Goal: Task Accomplishment & Management: Manage account settings

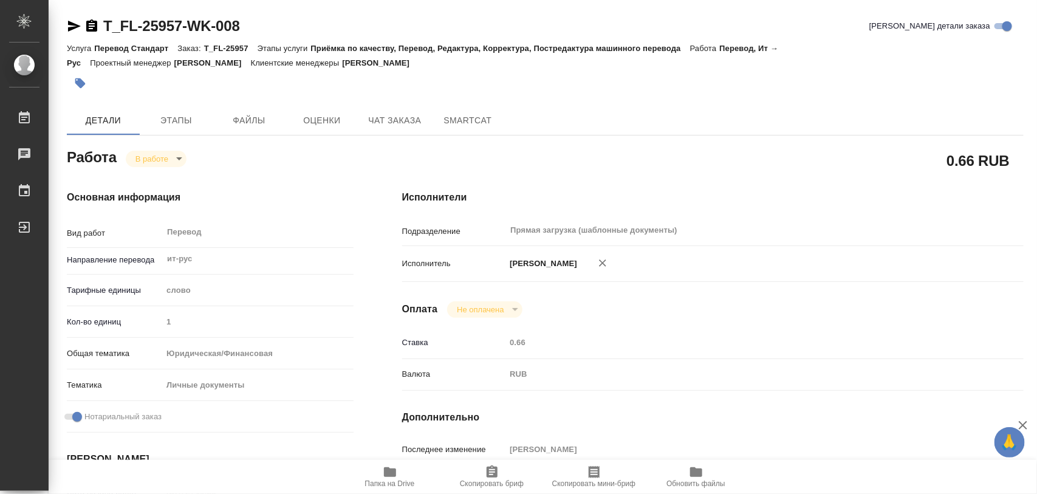
click at [181, 155] on body "🙏 .cls-1 fill:#fff; AWATERA Iglakov Maksim Работы 0 Чаты График Выйти T_FL-2595…" at bounding box center [518, 247] width 1037 height 494
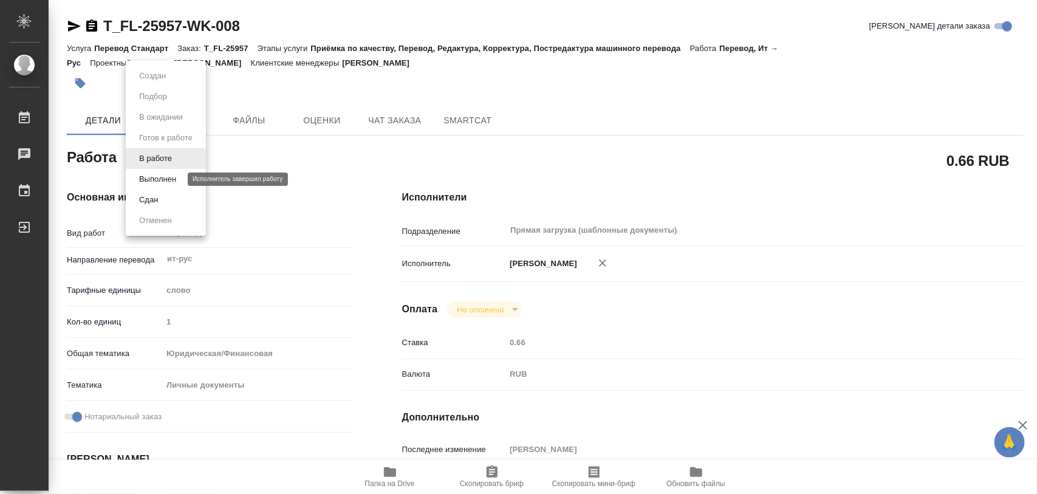
click at [166, 177] on button "Выполнен" at bounding box center [158, 179] width 44 height 13
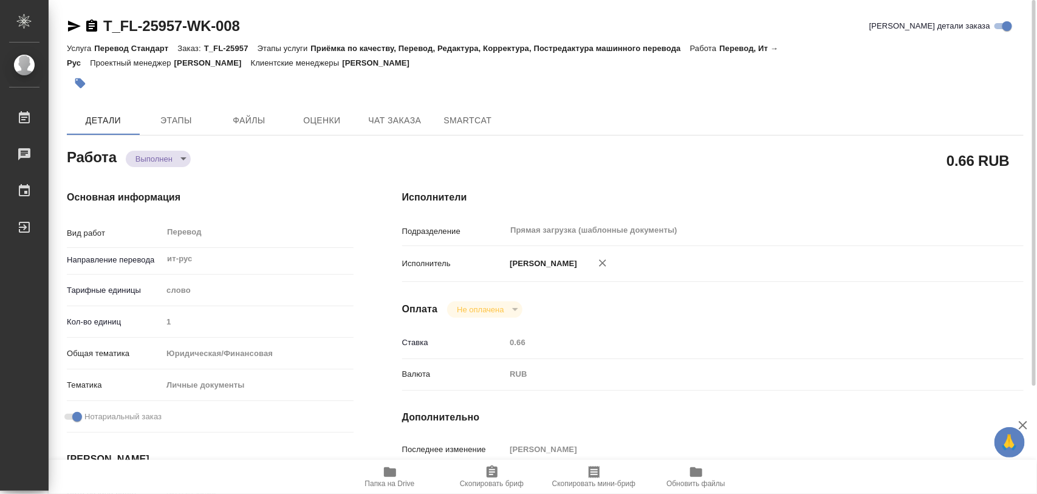
type textarea "x"
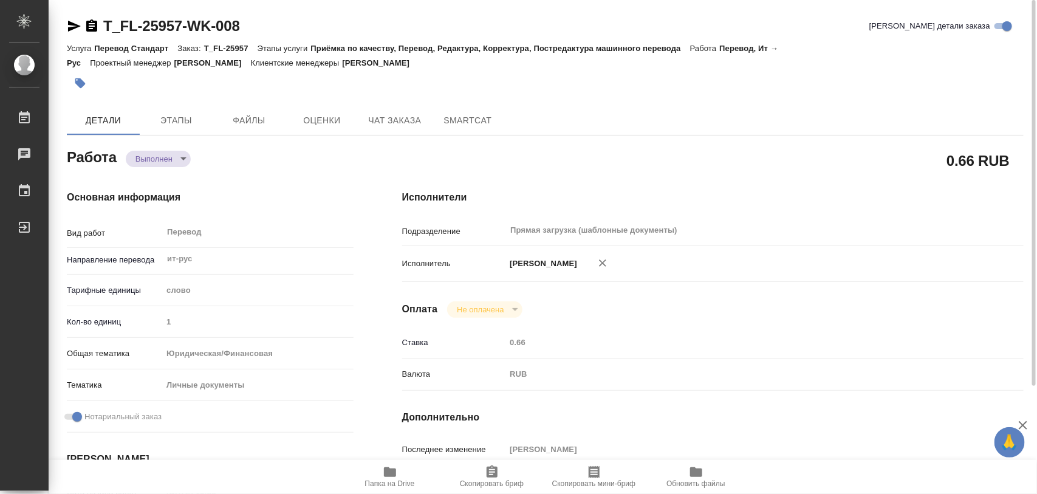
type textarea "x"
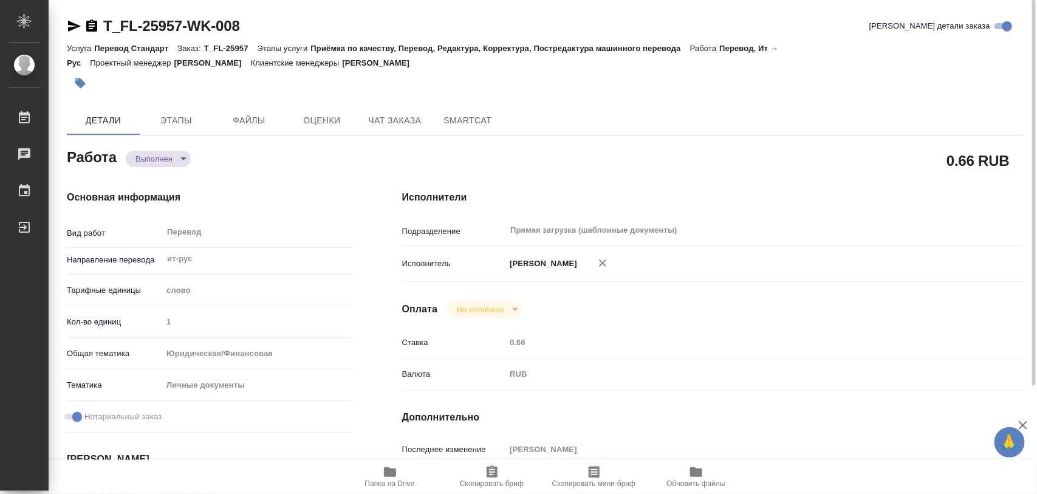
type textarea "x"
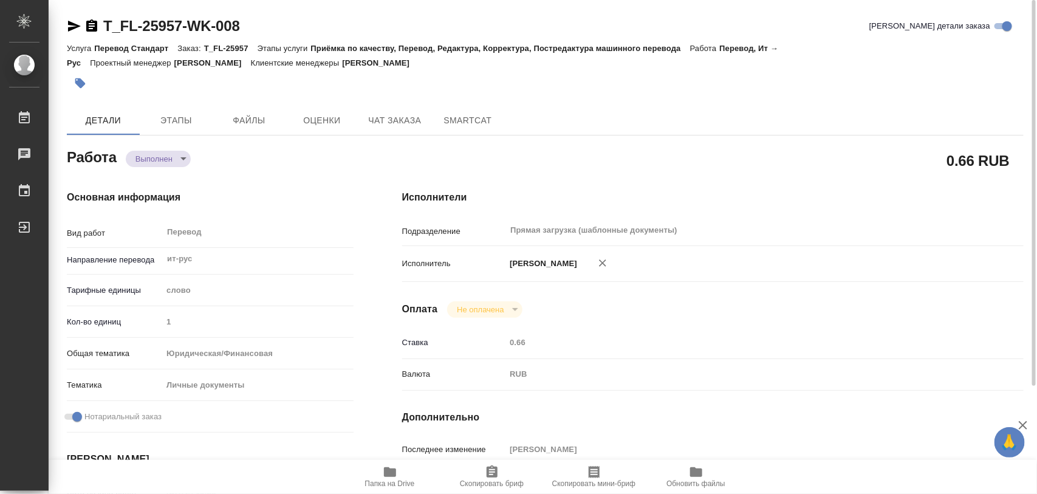
type textarea "x"
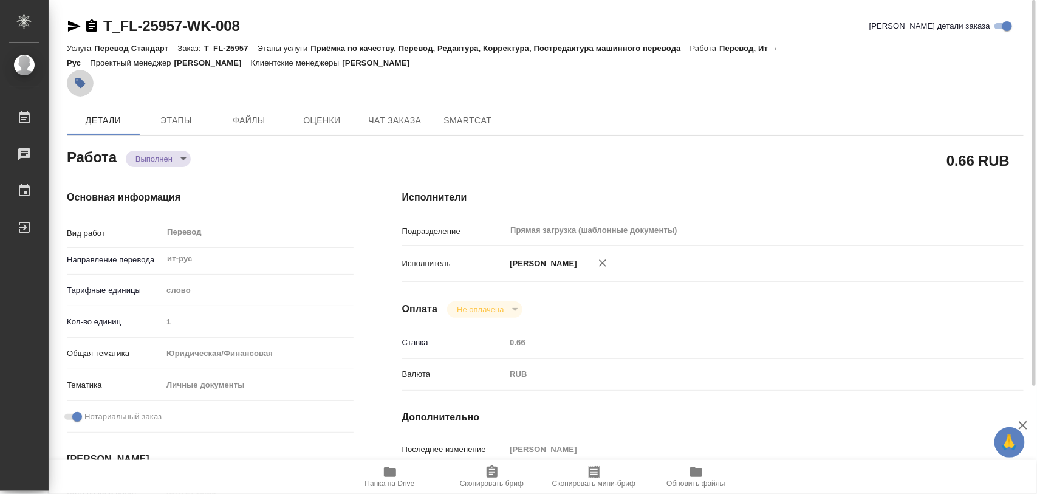
click at [83, 83] on icon "button" at bounding box center [80, 83] width 10 height 10
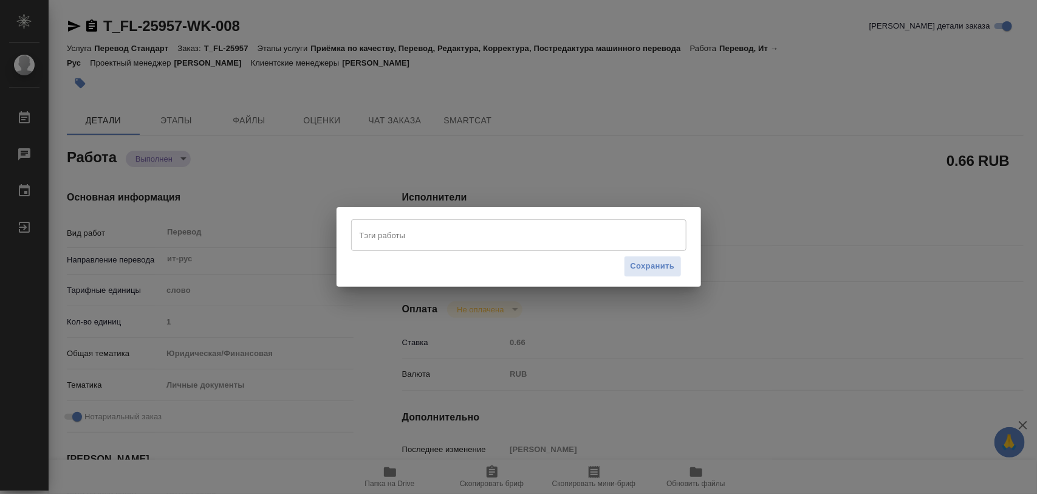
click at [459, 231] on input "Тэги работы" at bounding box center [507, 235] width 301 height 21
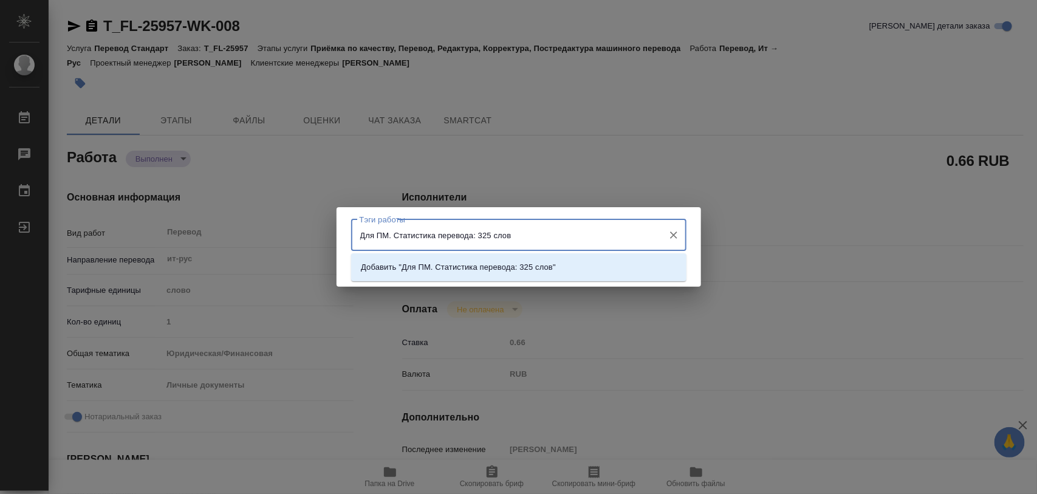
type input "Для ПМ. Статистика перевода: 325 слов."
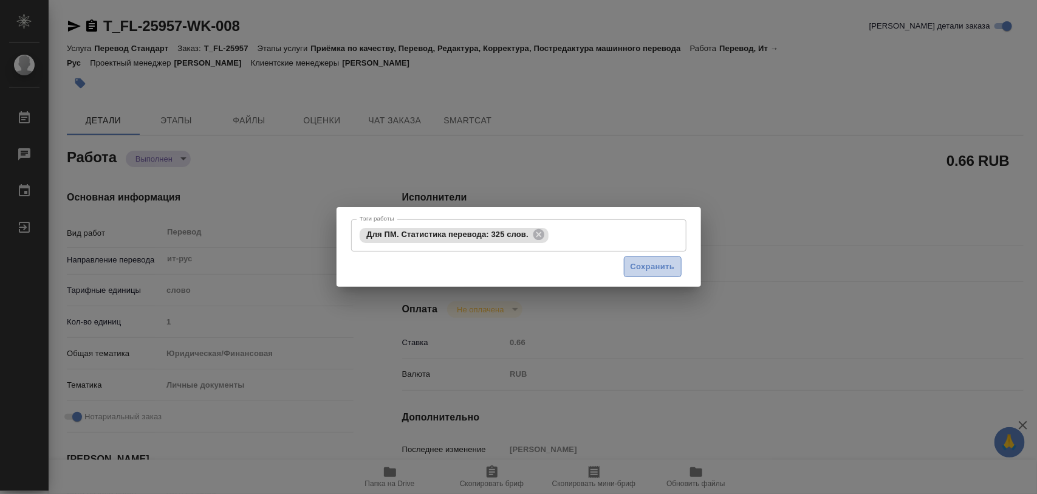
click at [669, 272] on span "Сохранить" at bounding box center [653, 267] width 44 height 14
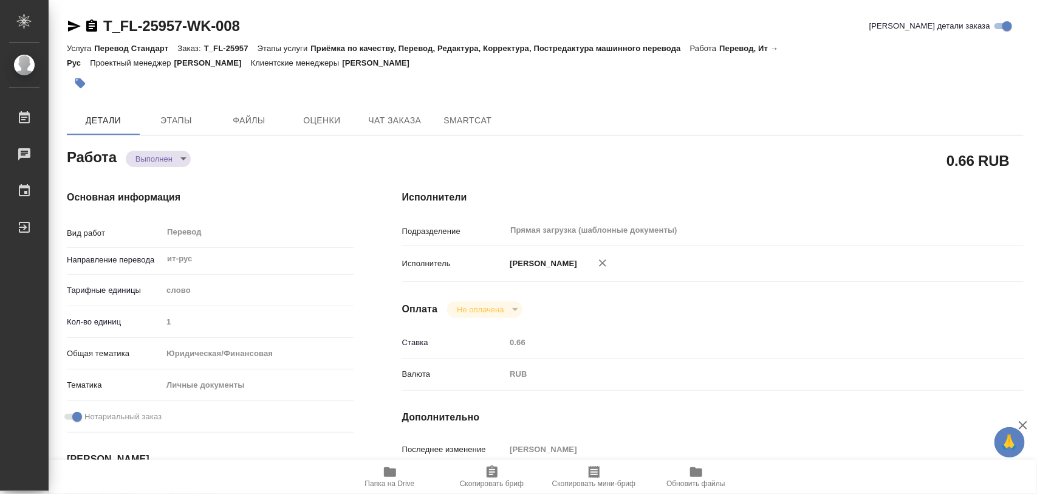
type input "completed"
type textarea "Перевод"
type textarea "x"
type input "ит-рус"
type input "5a8b1489cc6b4906c91bfd90"
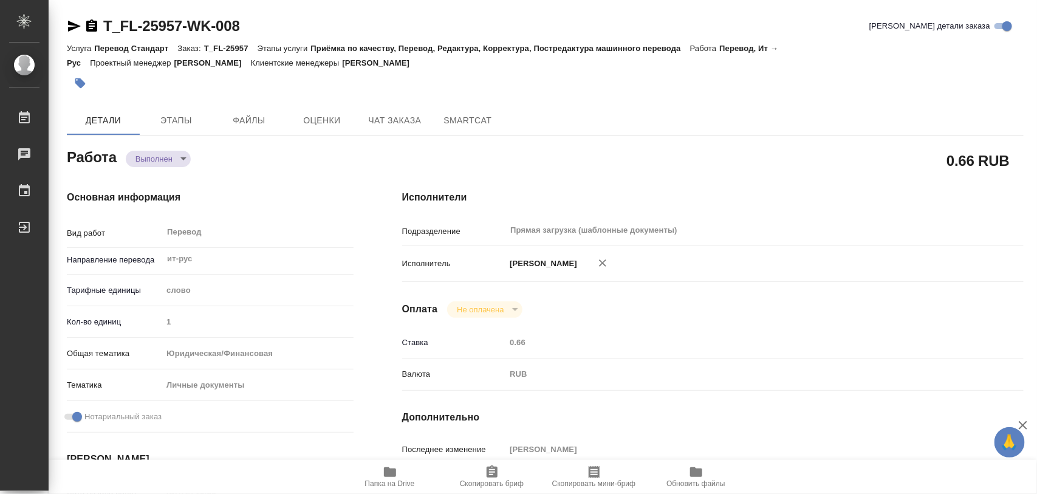
type input "1"
type input "yr-fn"
type input "5a8b8b956a9677013d343cfe"
checkbox input "true"
type input "24.09.2025 10:36"
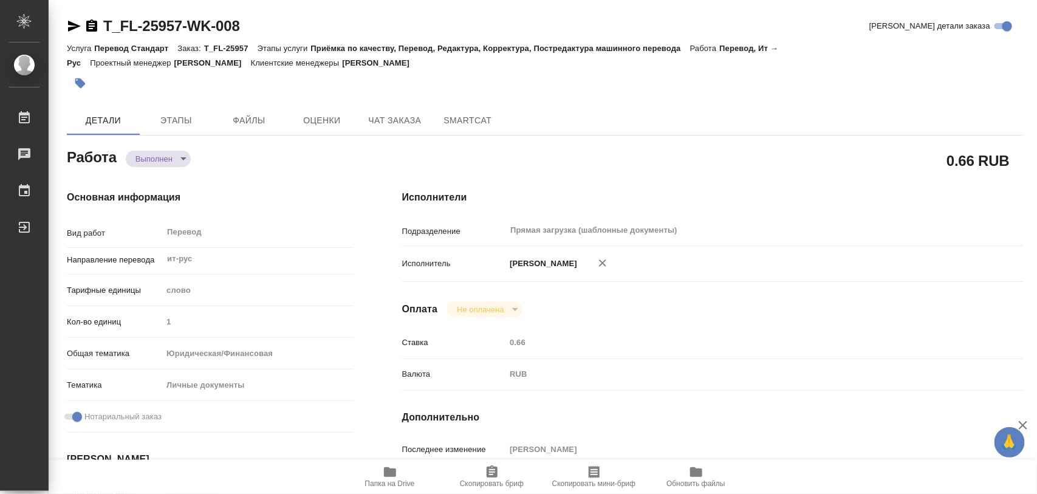
type input "01.10.2025 10:47"
type input "02.10.2025 13:00"
type input "02.10.2025 12:57"
type input "02.10.2025 13:00"
type input "Прямая загрузка (шаблонные документы)"
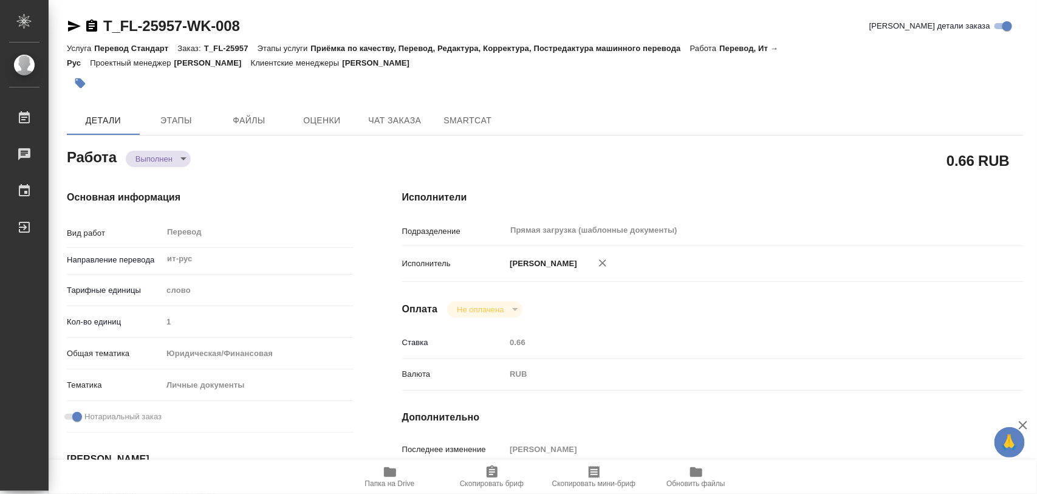
type input "notPayed"
type input "0.66"
type input "RUB"
type input "[PERSON_NAME]"
type textarea "x"
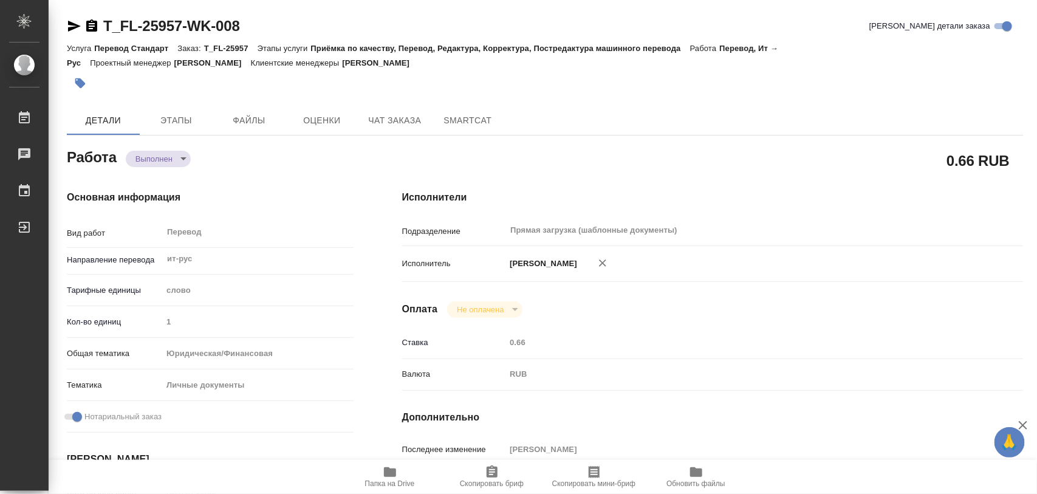
type textarea "/Clients/FL_T/Orders/T_FL-25957/Translated/T_FL-25957-WK-008"
type textarea "x"
type input "T_FL-25957"
type input "Перевод Стандарт"
type input "Приёмка по качеству, Перевод, Редактура, Корректура, Постредактура машинного пе…"
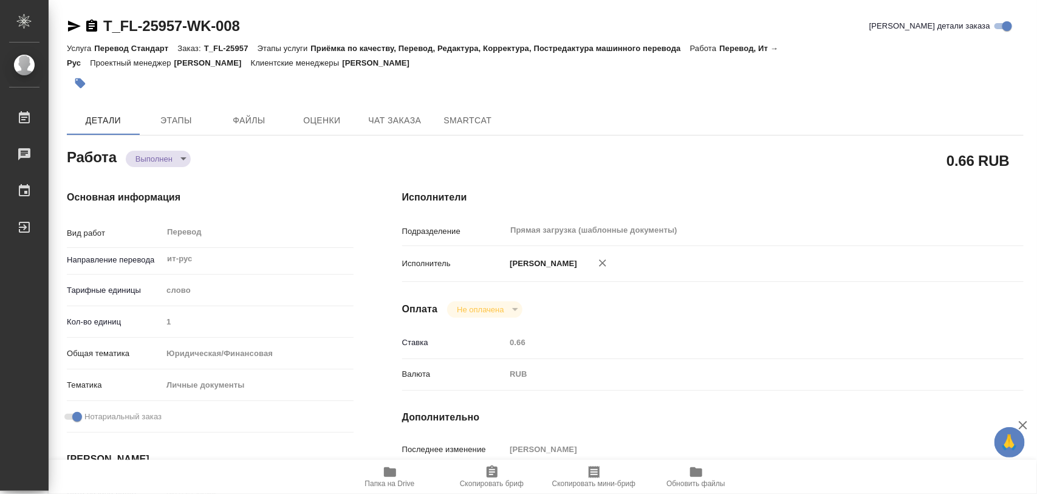
type input "Прохорова Анастасия"
type input "Заборова Александра"
type input "/Clients/FL_T/Orders/T_FL-25957"
type textarea "x"
type textarea "ит-рус под нот, в референсе будут прошлые переводы ее документов"
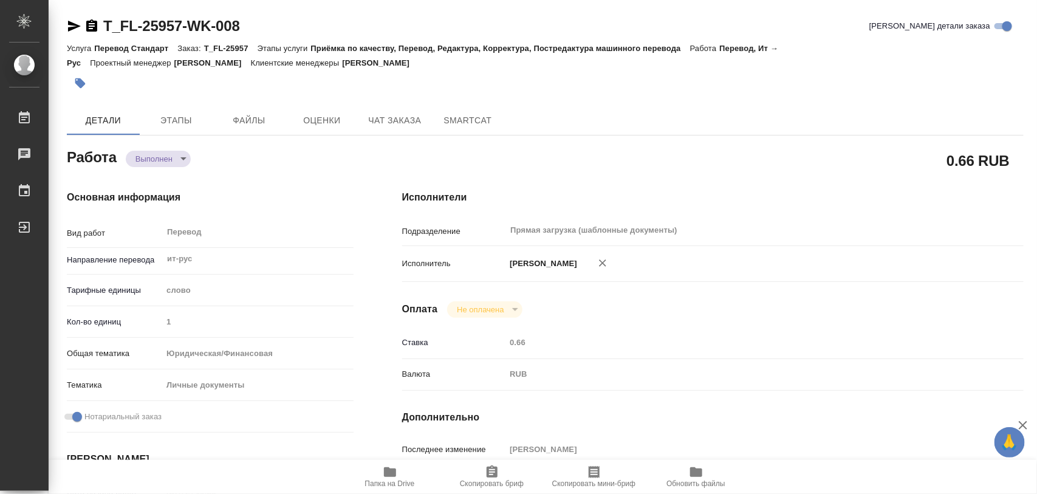
type textarea "x"
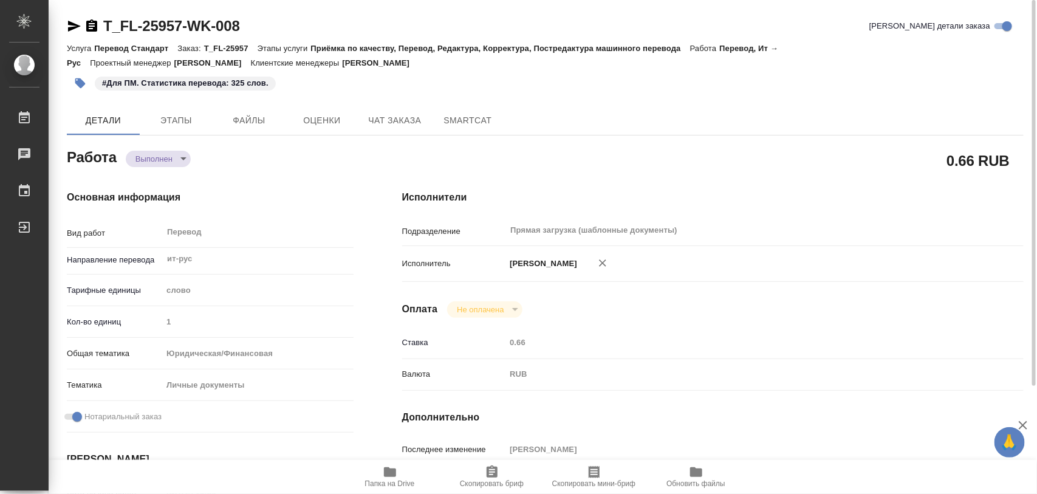
type textarea "x"
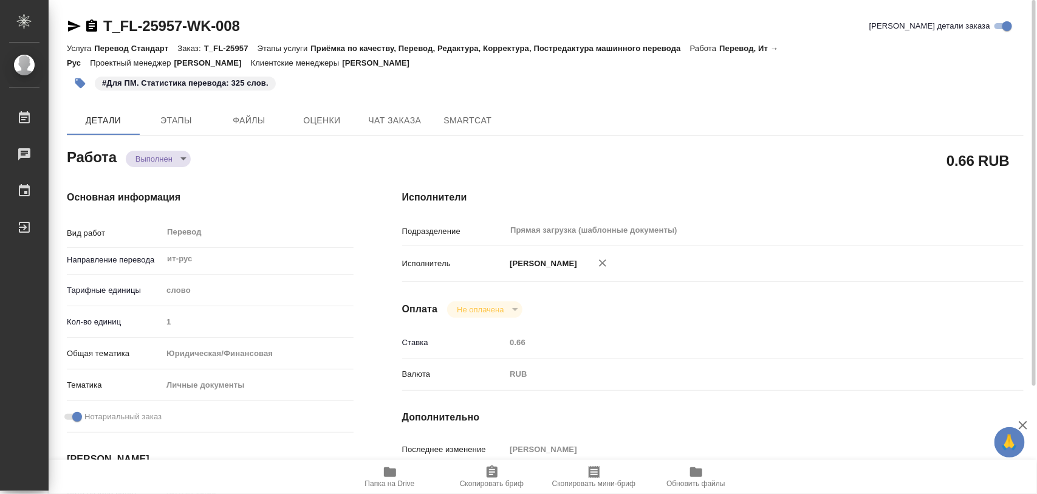
type textarea "x"
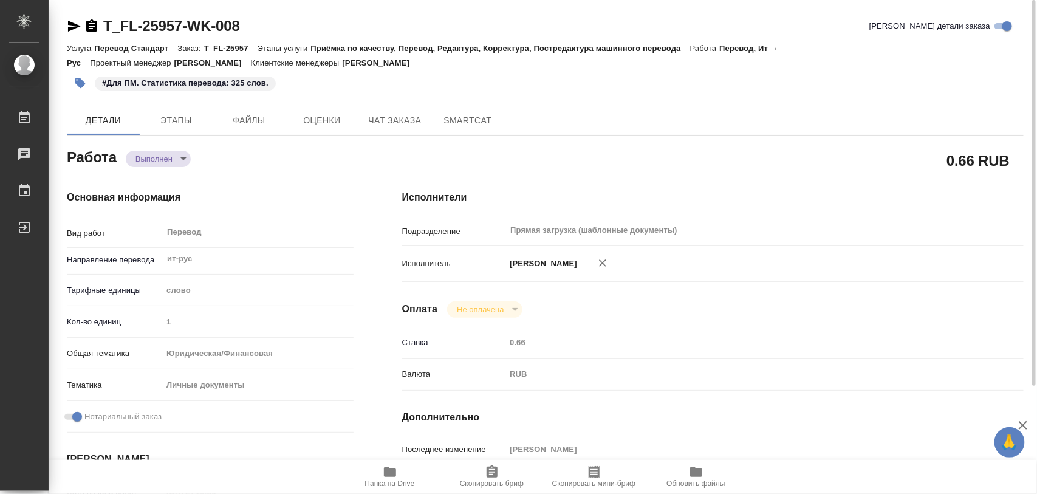
type textarea "x"
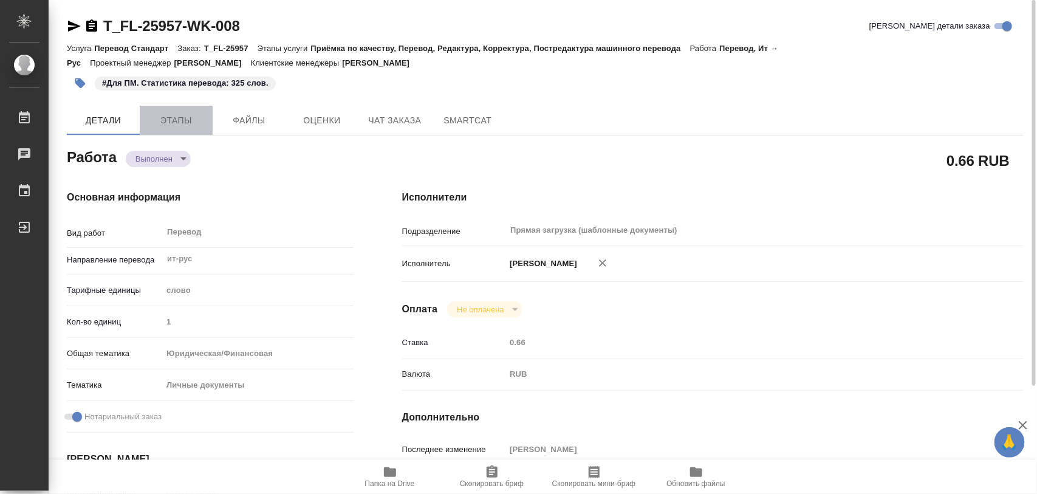
click at [183, 123] on span "Этапы" at bounding box center [176, 120] width 58 height 15
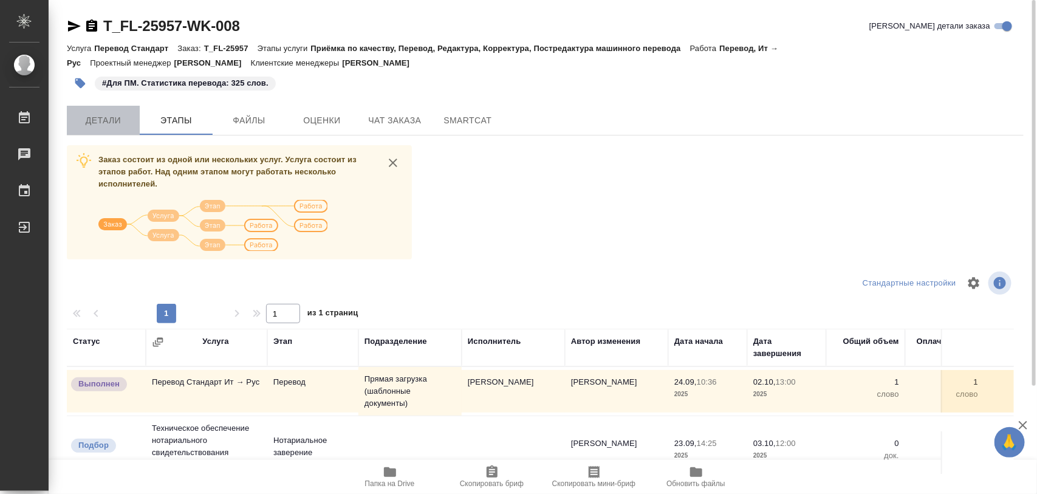
click at [105, 119] on span "Детали" at bounding box center [103, 120] width 58 height 15
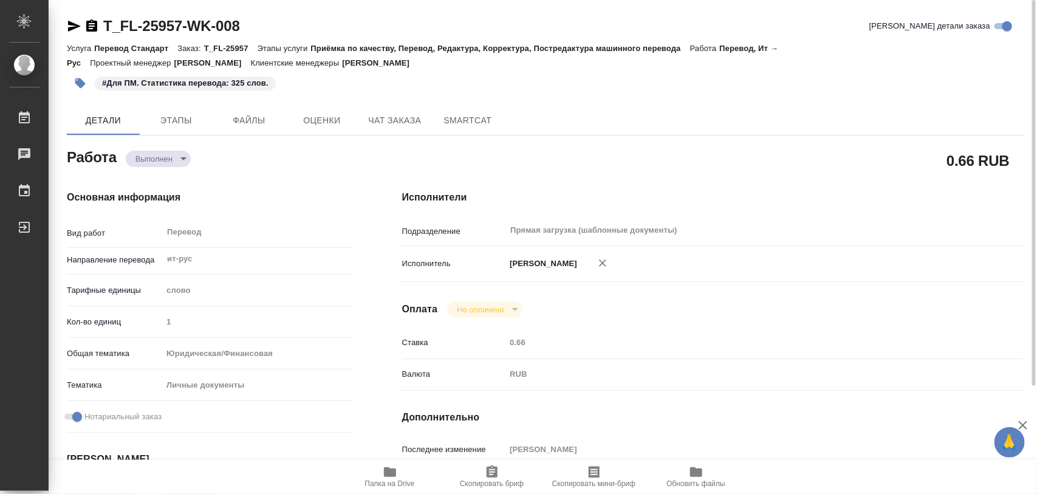
type textarea "x"
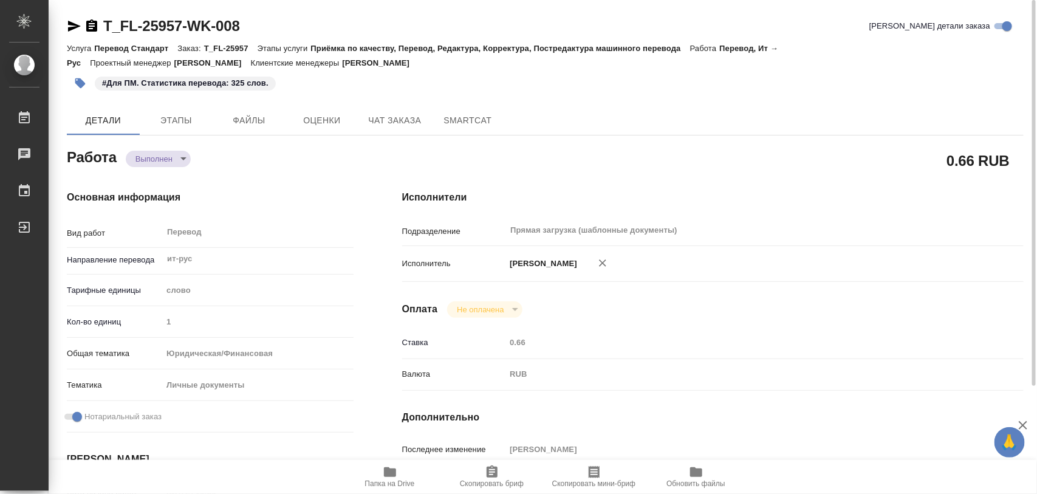
type textarea "x"
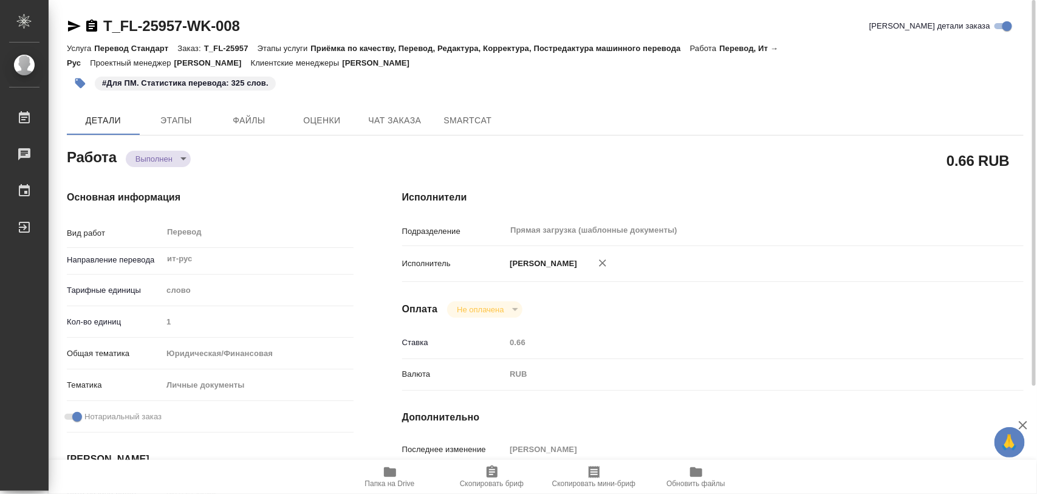
type textarea "x"
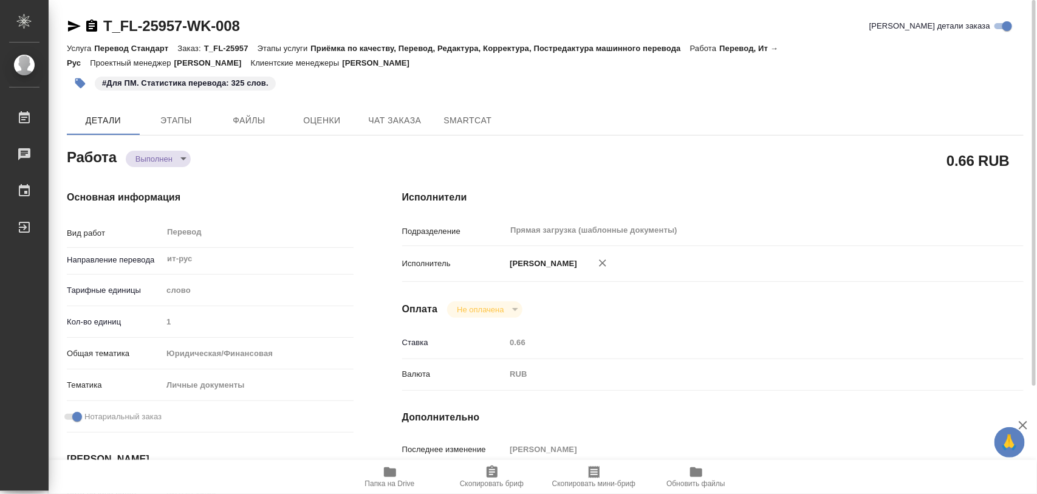
click at [79, 82] on icon "button" at bounding box center [80, 83] width 10 height 10
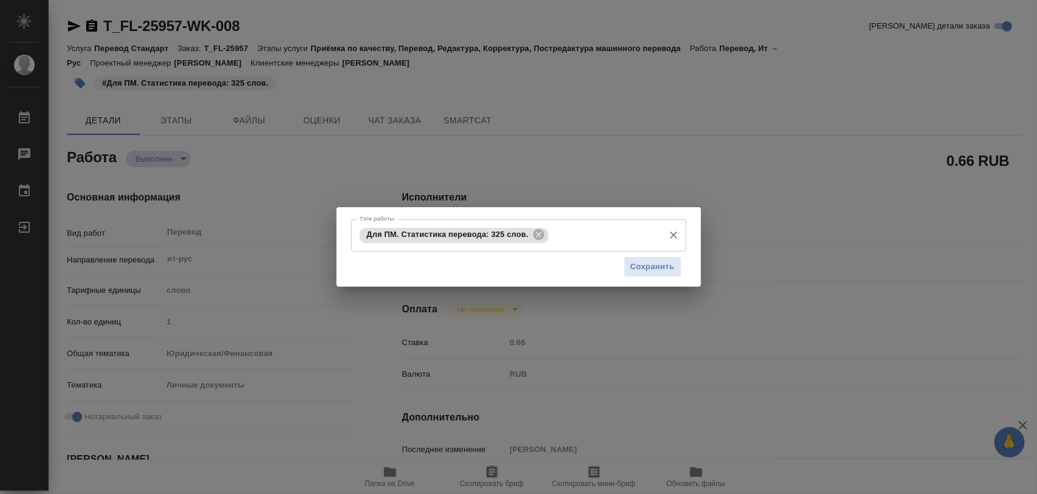
click at [542, 235] on icon at bounding box center [539, 234] width 11 height 11
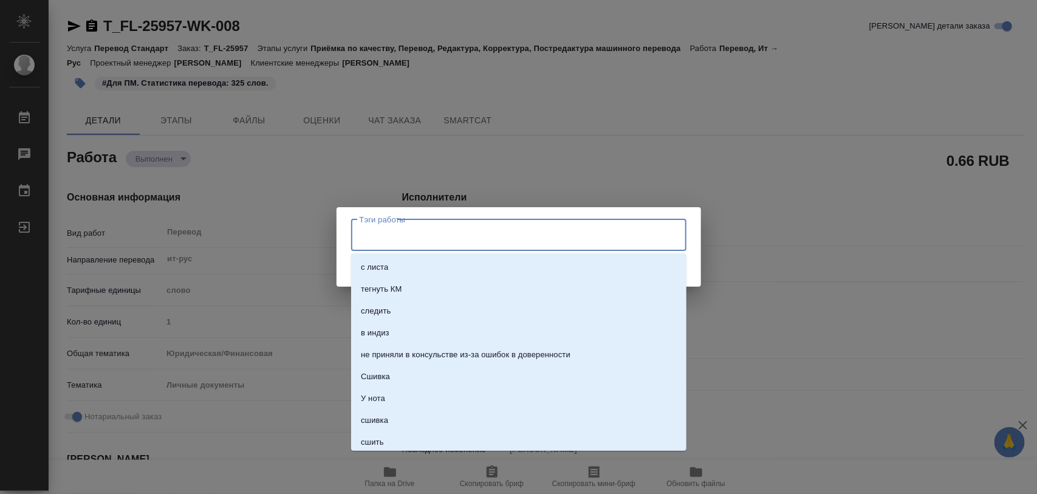
click at [532, 239] on input "Тэги работы" at bounding box center [507, 235] width 301 height 21
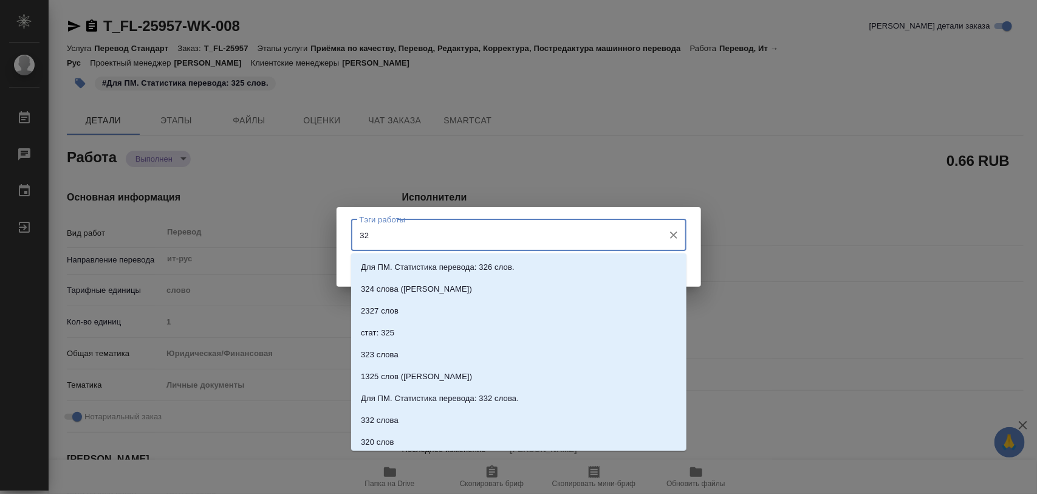
type input "324"
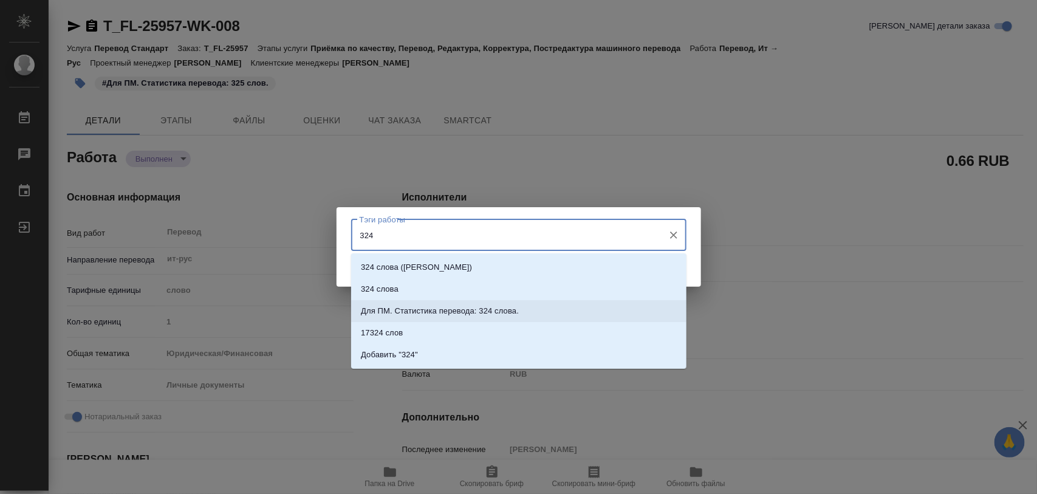
click at [484, 308] on p "Для ПМ. Статистика перевода: 324 слова." at bounding box center [440, 311] width 158 height 12
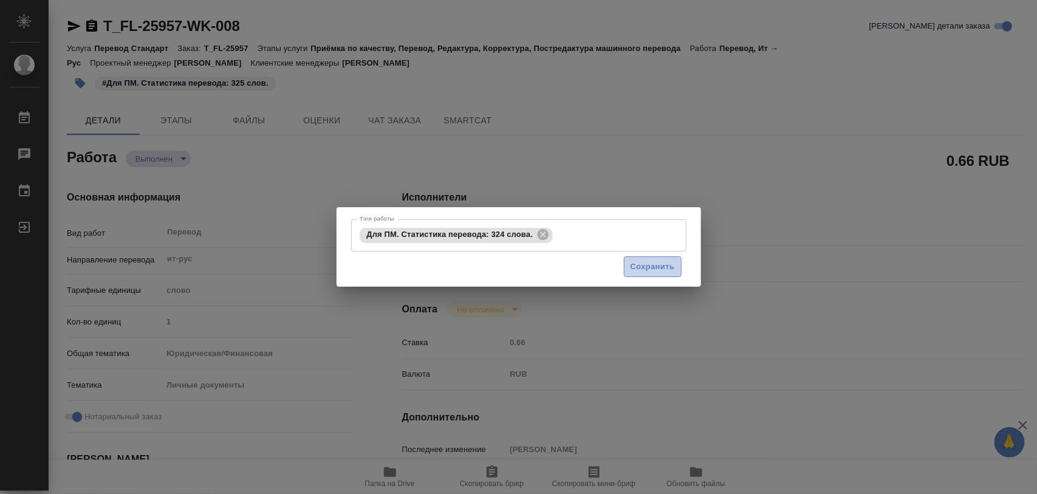
click at [648, 272] on span "Сохранить" at bounding box center [653, 267] width 44 height 14
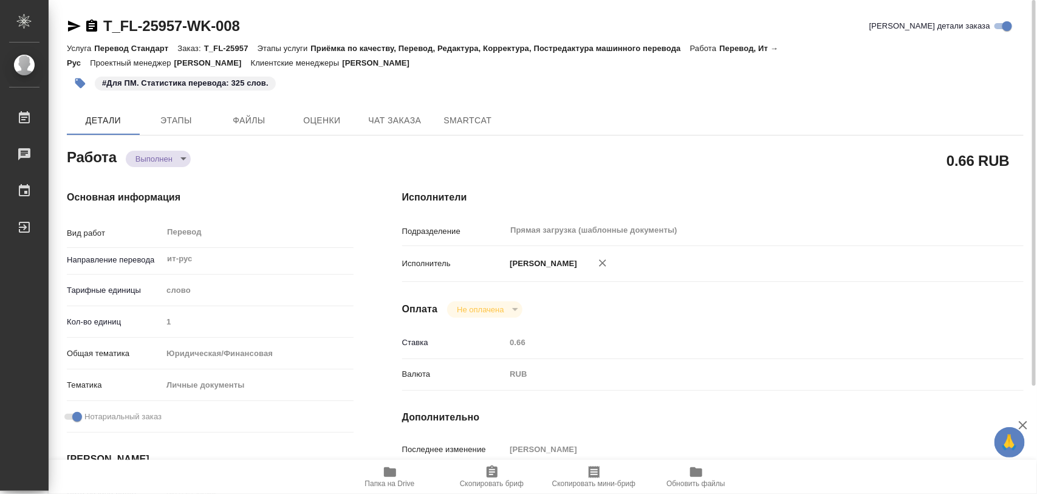
type input "completed"
type textarea "Перевод"
type textarea "x"
type input "ит-рус"
type input "5a8b1489cc6b4906c91bfd90"
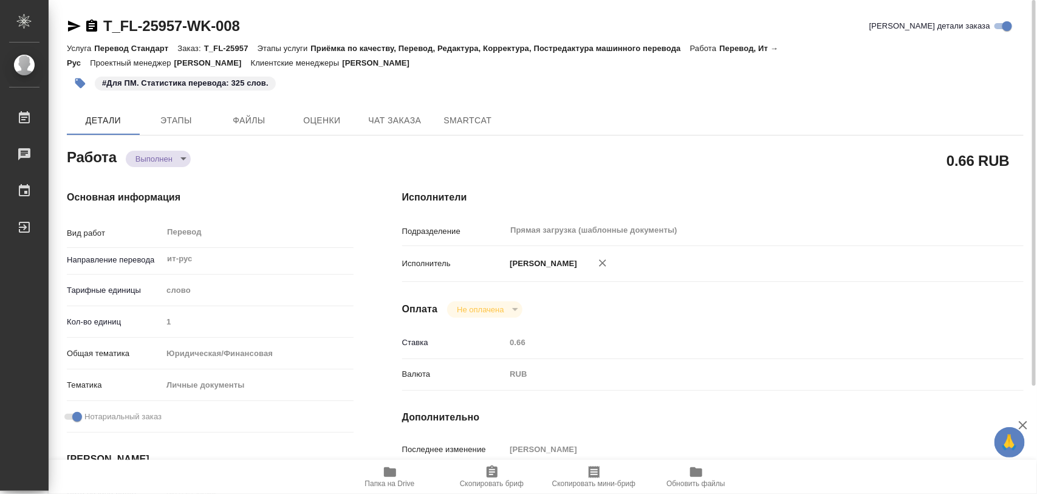
type input "1"
type input "yr-fn"
type input "5a8b8b956a9677013d343cfe"
checkbox input "true"
type input "24.09.2025 10:36"
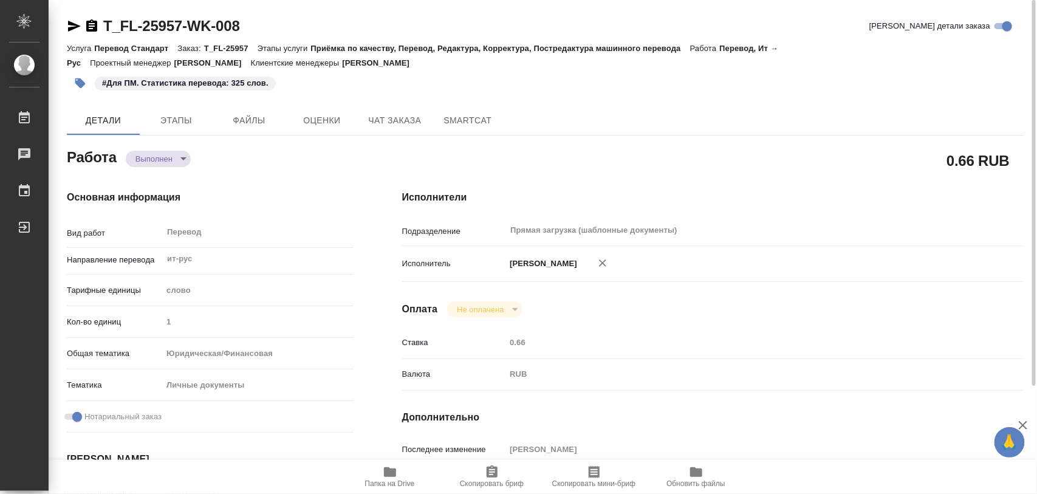
type input "01.10.2025 10:47"
type input "02.10.2025 13:00"
type input "02.10.2025 12:57"
type input "02.10.2025 13:00"
type input "Прямая загрузка (шаблонные документы)"
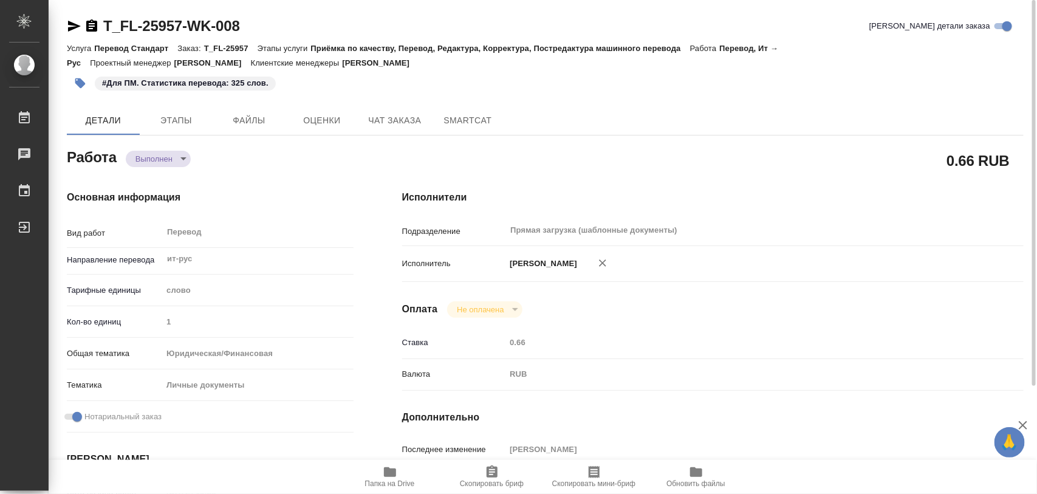
type input "notPayed"
type input "0.66"
type input "RUB"
type input "[PERSON_NAME]"
type textarea "x"
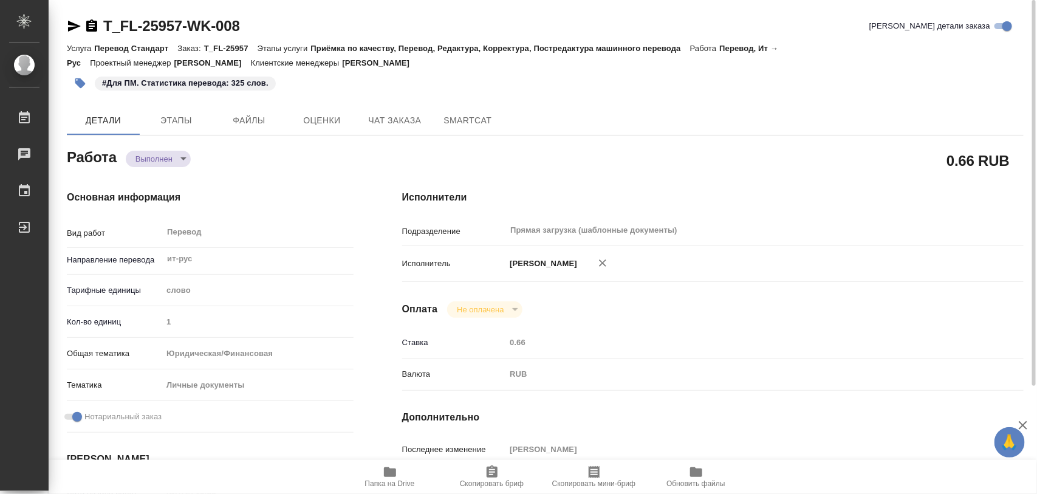
type textarea "/Clients/FL_T/Orders/T_FL-25957/Translated/T_FL-25957-WK-008"
type textarea "x"
type input "T_FL-25957"
type input "Перевод Стандарт"
type input "Приёмка по качеству, Перевод, Редактура, Корректура, Постредактура машинного пе…"
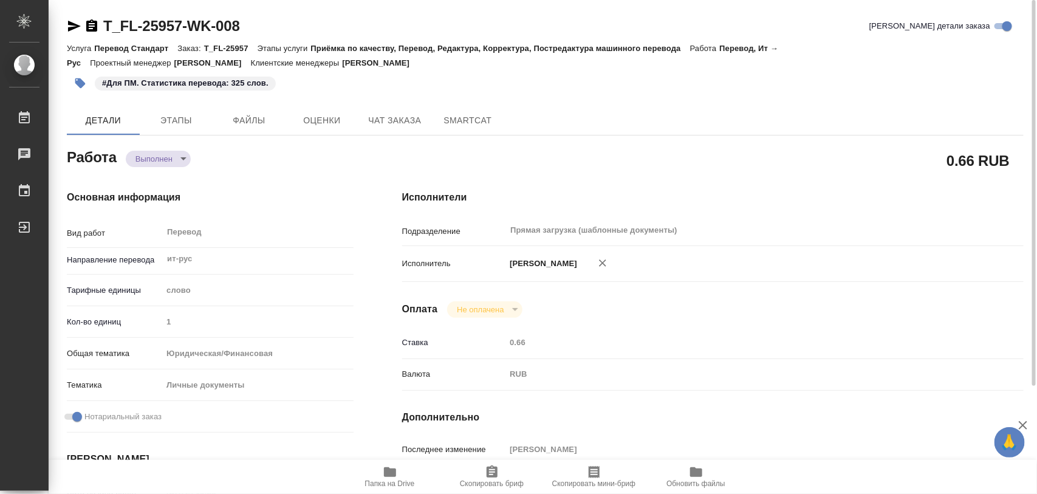
type input "Прохорова Анастасия"
type input "Заборова Александра"
type input "/Clients/FL_T/Orders/T_FL-25957"
type textarea "x"
type textarea "ит-рус под нот, в референсе будут прошлые переводы ее документов"
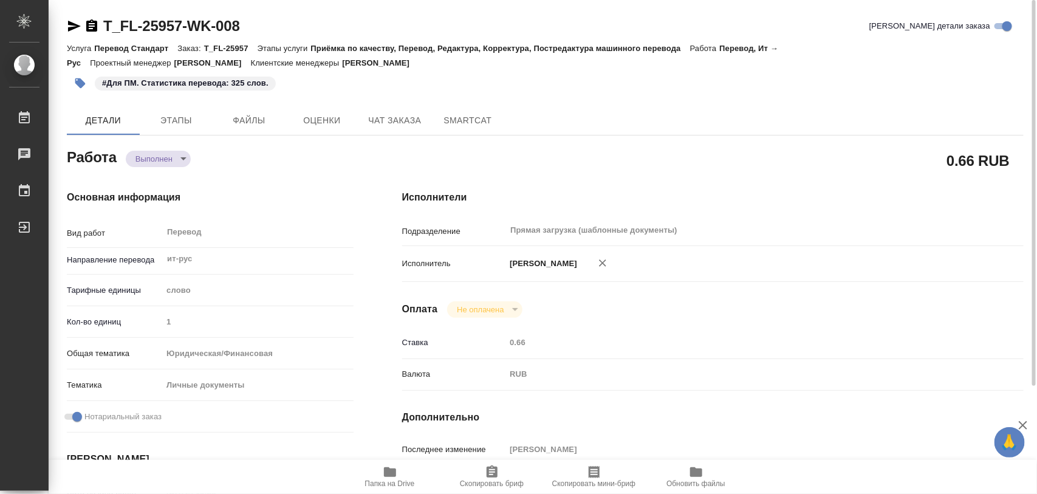
type textarea "x"
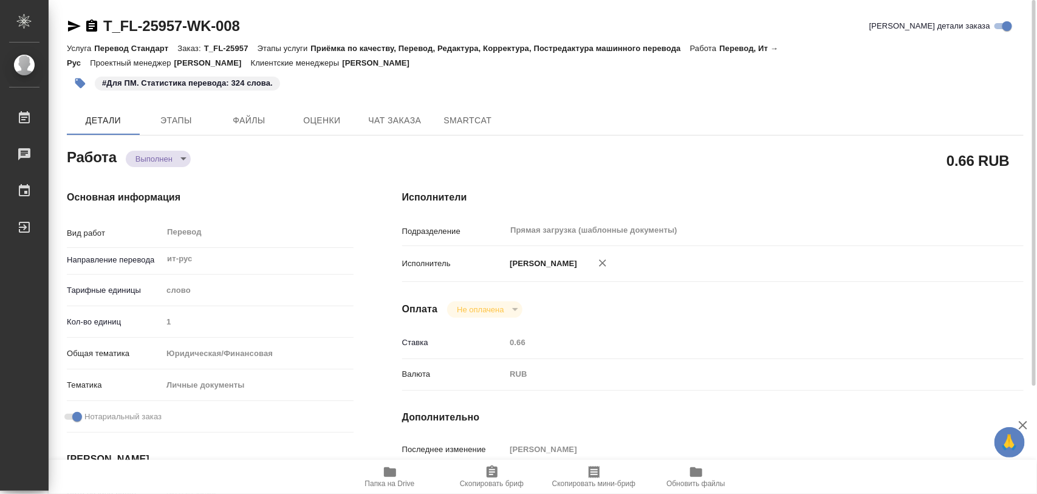
type textarea "x"
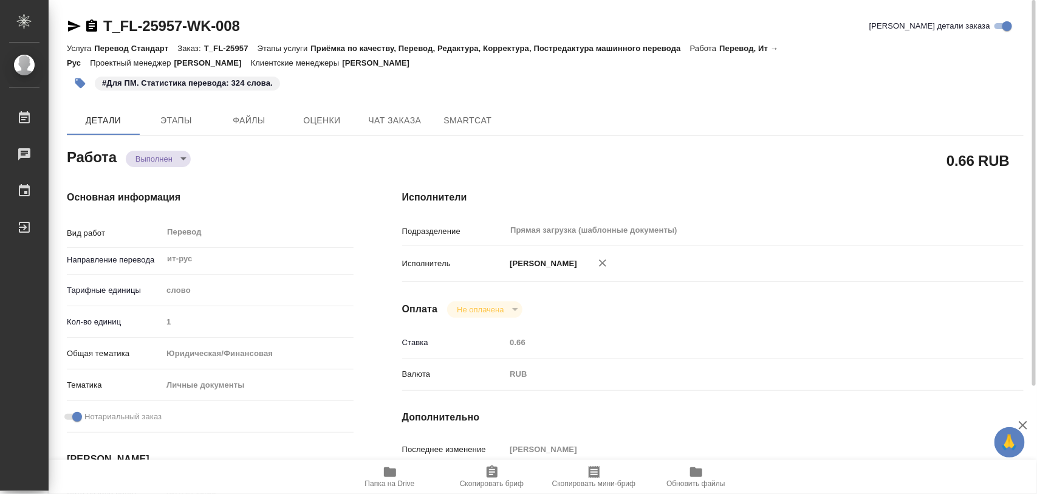
type textarea "x"
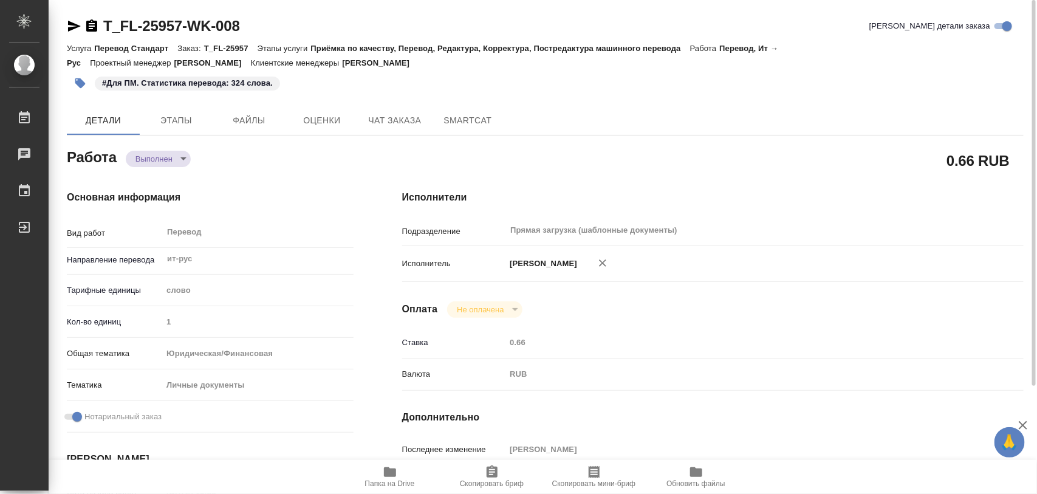
type textarea "x"
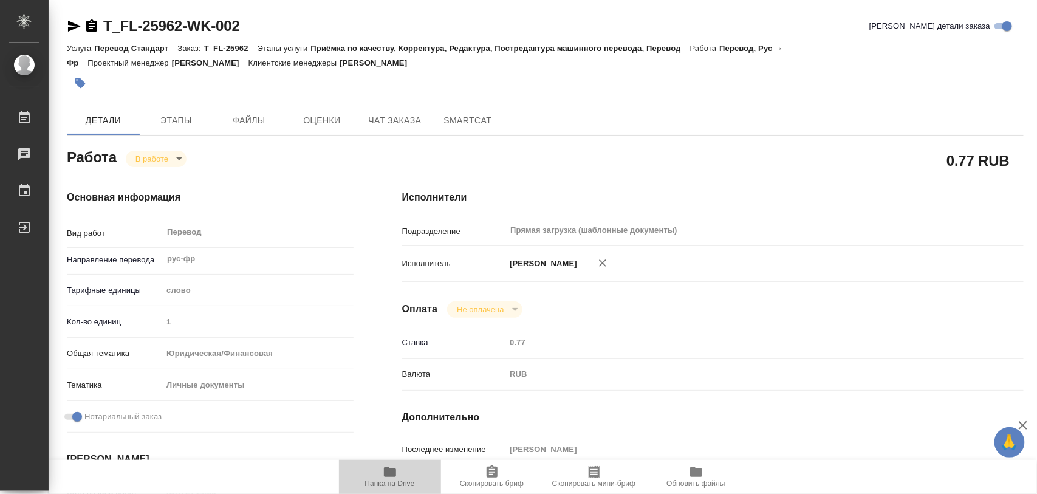
drag, startPoint x: 380, startPoint y: 471, endPoint x: 317, endPoint y: 491, distance: 65.7
click at [379, 471] on span "Папка на Drive" at bounding box center [390, 476] width 88 height 23
click at [176, 110] on button "Этапы" at bounding box center [176, 120] width 73 height 29
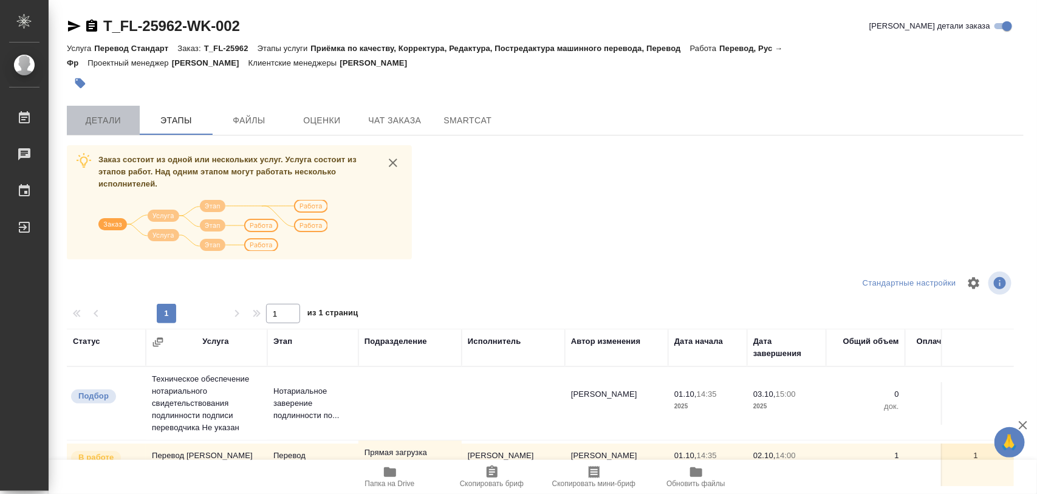
click at [112, 117] on span "Детали" at bounding box center [103, 120] width 58 height 15
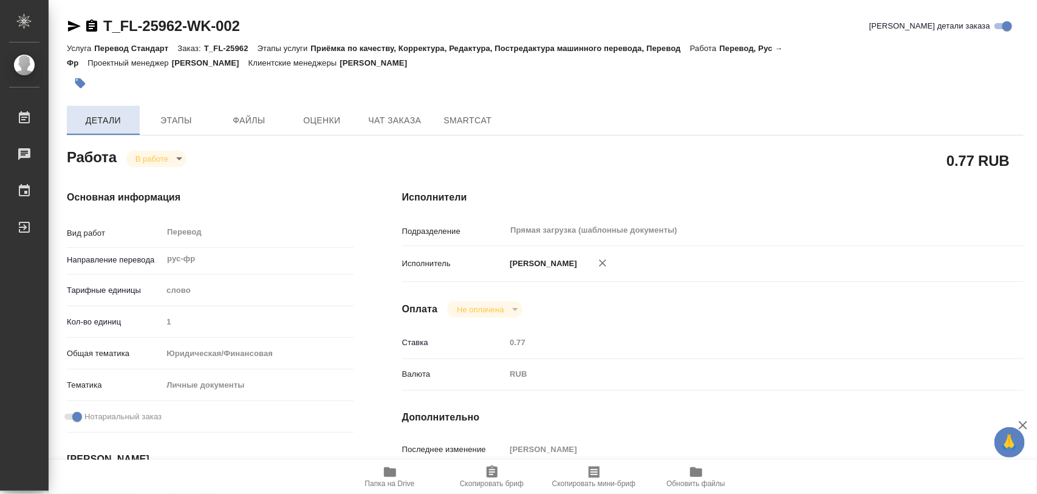
type textarea "x"
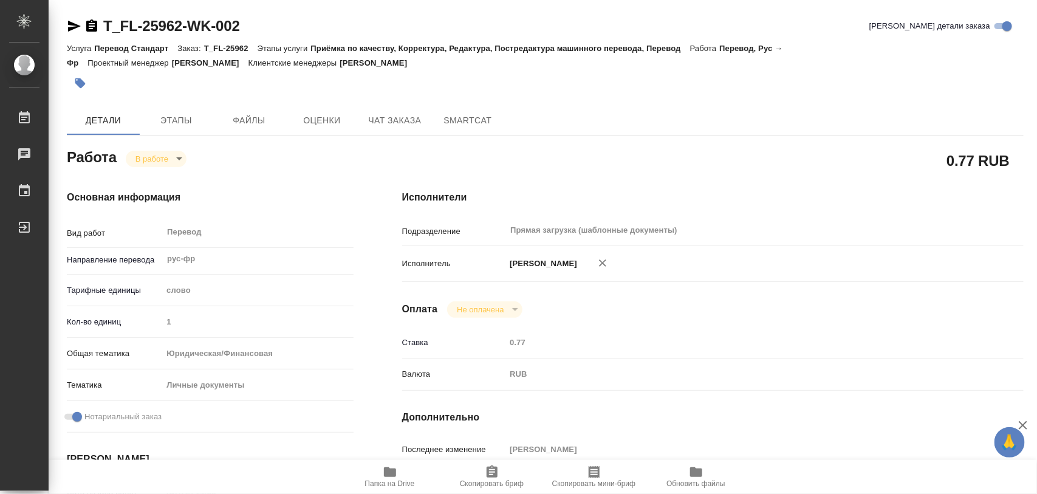
type textarea "x"
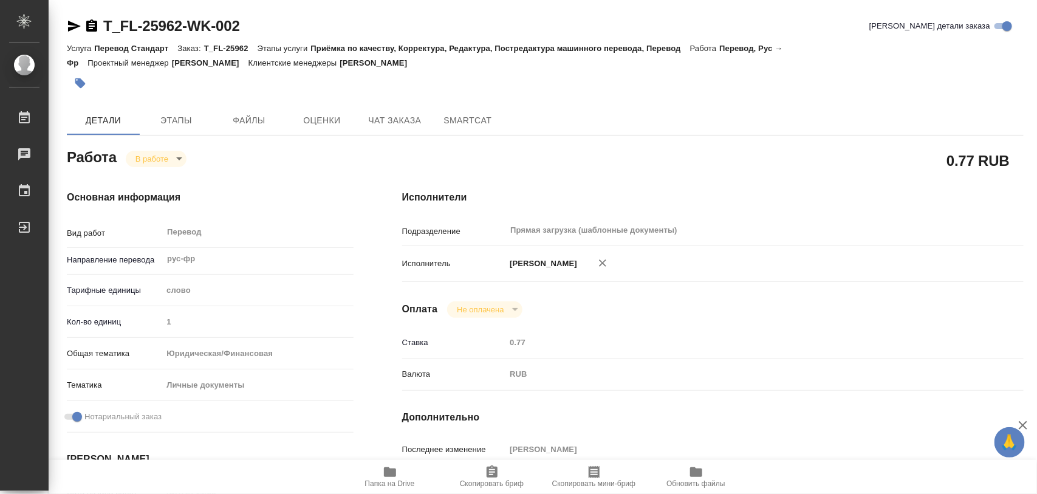
type textarea "x"
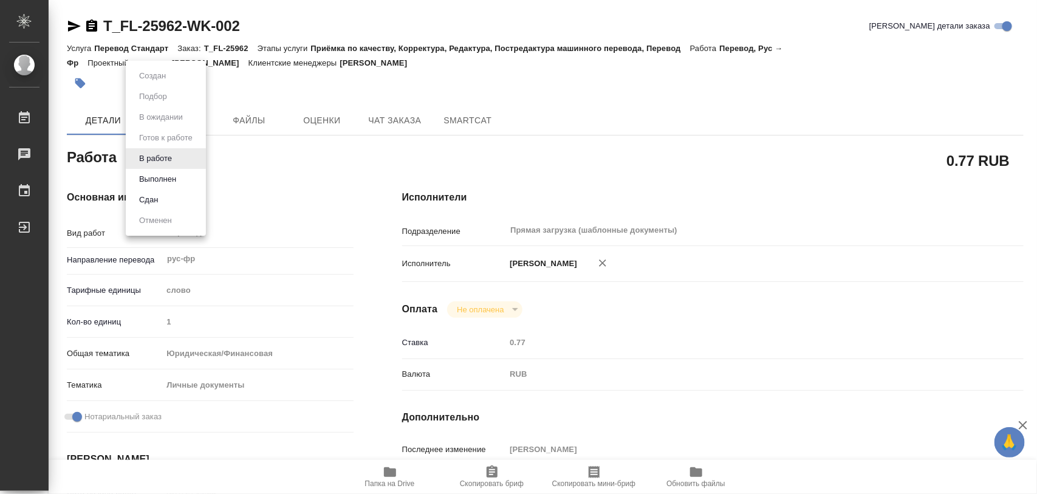
click at [177, 162] on body "🙏 .cls-1 fill:#fff; AWATERA Iglakov Maksim Работы 0 Чаты График Выйти T_FL-2596…" at bounding box center [518, 247] width 1037 height 494
drag, startPoint x: 169, startPoint y: 181, endPoint x: 241, endPoint y: 192, distance: 73.2
click at [170, 179] on button "Выполнен" at bounding box center [158, 179] width 44 height 13
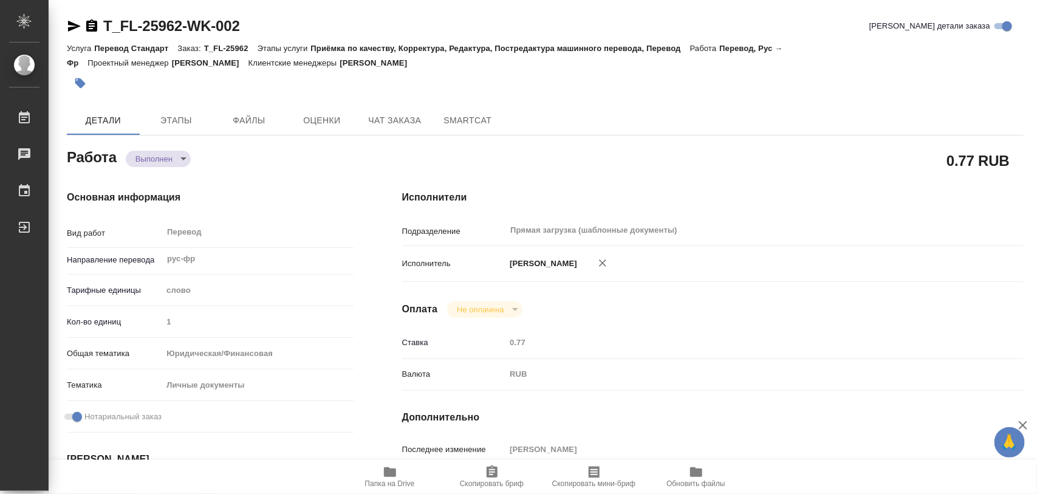
type textarea "x"
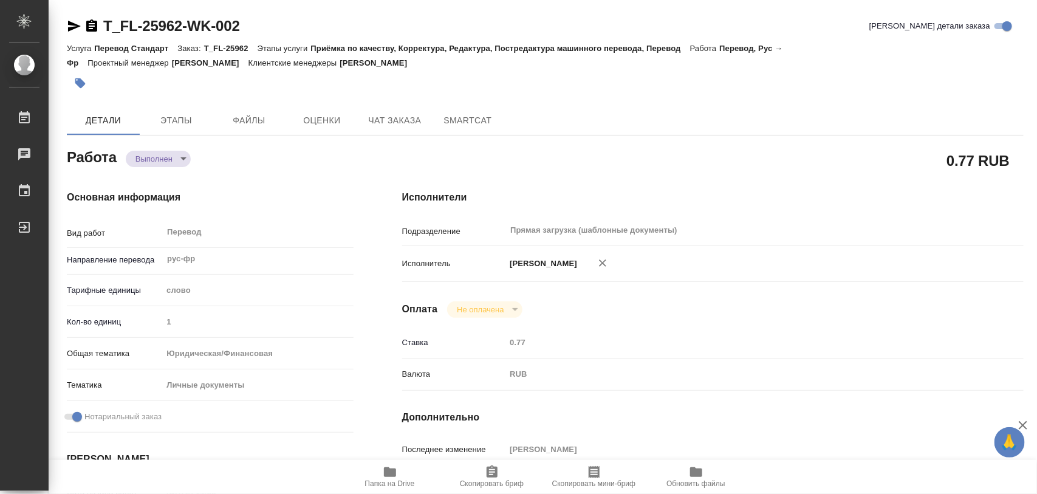
click at [84, 84] on icon "button" at bounding box center [80, 83] width 10 height 10
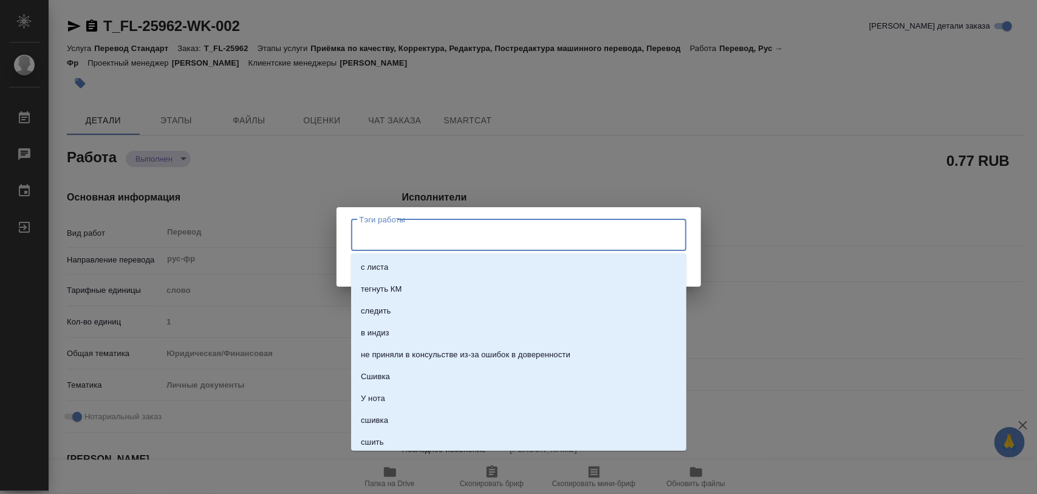
click at [436, 235] on input "Тэги работы" at bounding box center [507, 235] width 301 height 21
type input "185"
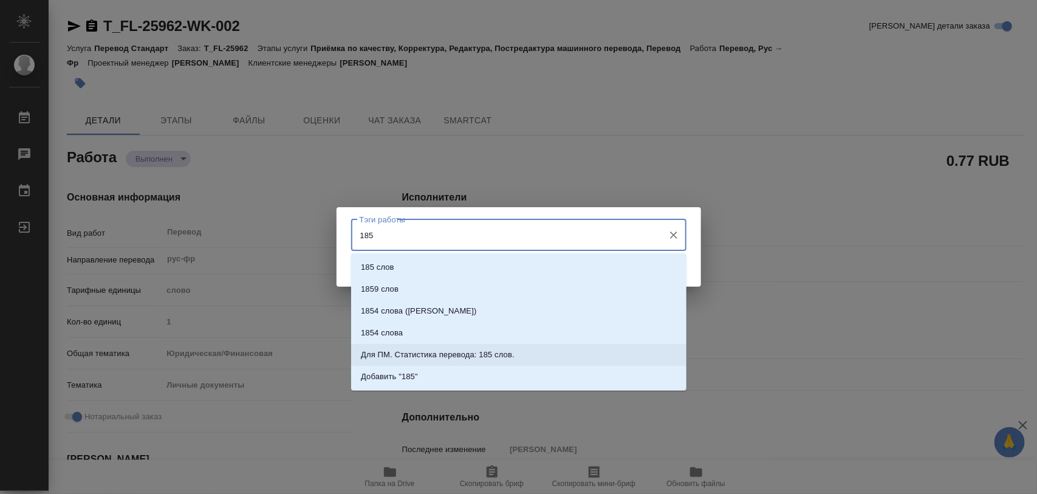
click at [479, 354] on p "Для ПМ. Статистика перевода: 185 слов." at bounding box center [438, 355] width 154 height 12
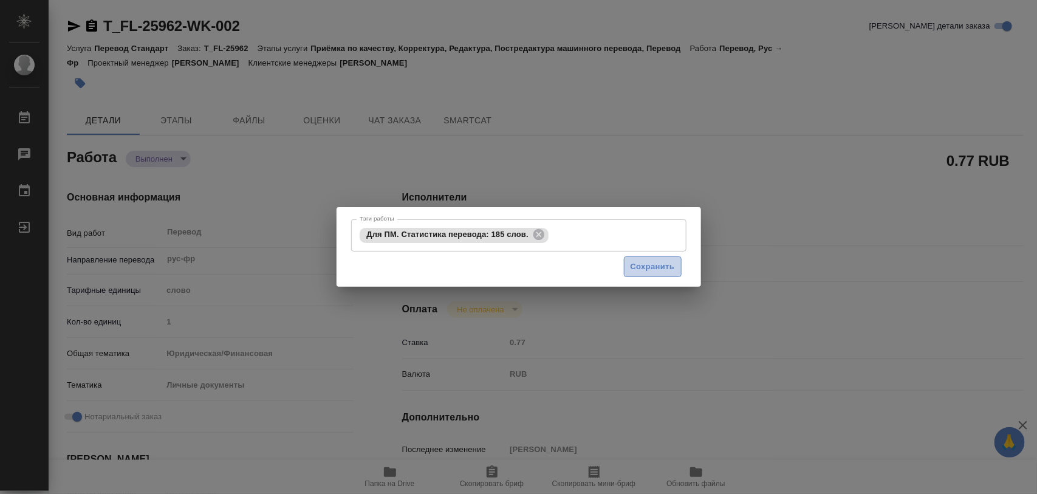
click at [649, 263] on span "Сохранить" at bounding box center [653, 267] width 44 height 14
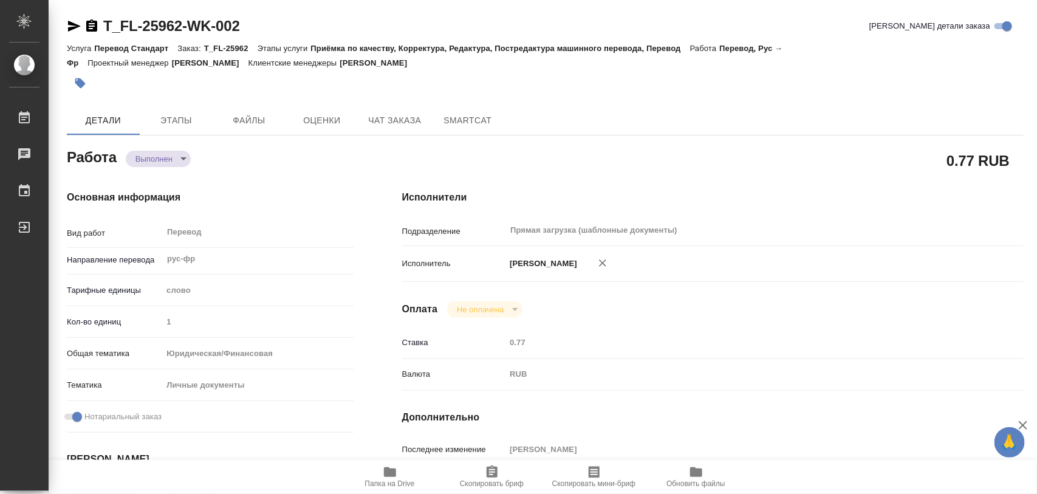
type input "completed"
type textarea "Перевод"
type textarea "x"
type input "рус-фр"
type input "5a8b1489cc6b4906c91bfd90"
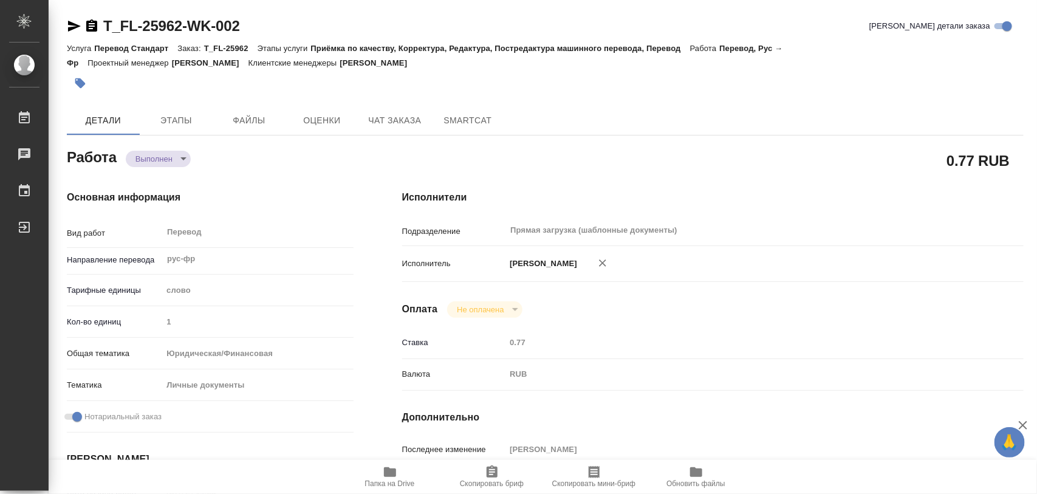
type input "1"
type input "yr-fn"
type input "5a8b8b956a9677013d343cfe"
checkbox input "true"
type input "01.10.2025 14:35"
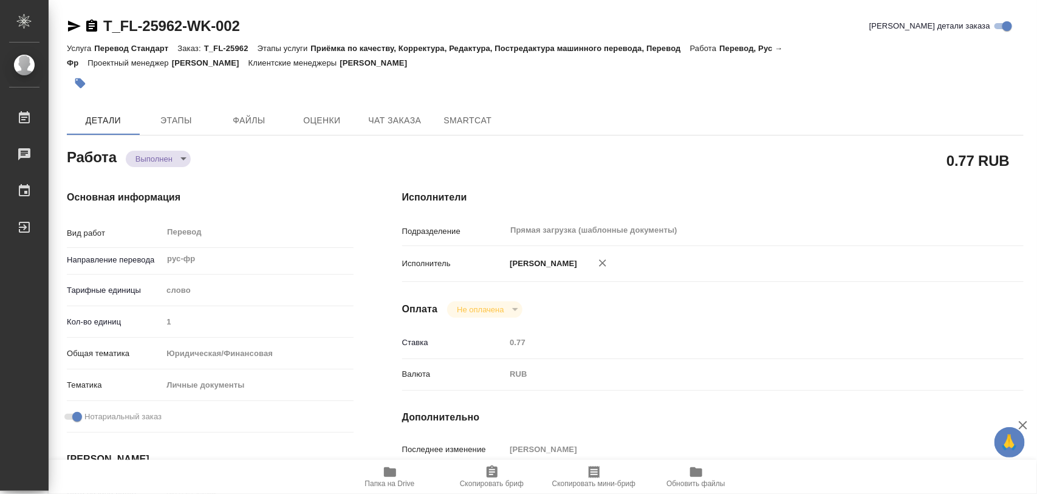
type input "01.10.2025 15:24"
type input "02.10.2025 14:00"
type input "02.10.2025 13:54"
type input "02.10.2025 14:00"
type input "Прямая загрузка (шаблонные документы)"
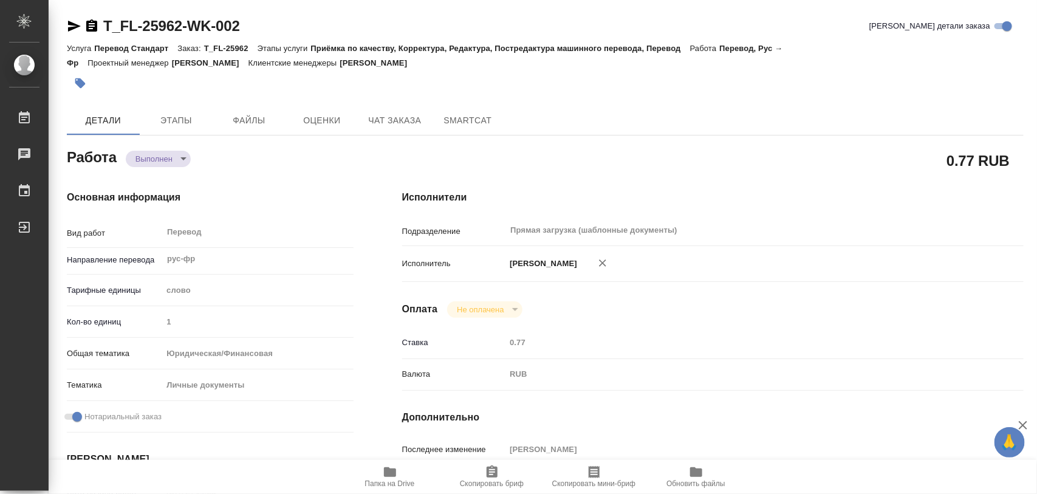
type input "notPayed"
type input "0.77"
type input "RUB"
type input "[PERSON_NAME]"
type textarea "x"
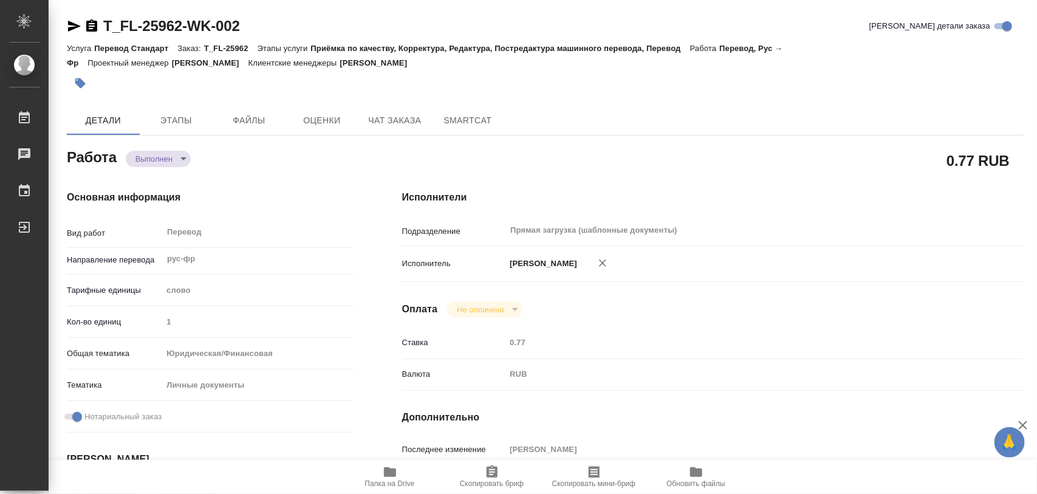
type textarea "/Clients/FL_T/Orders/T_FL-25962/Translated/T_FL-25962-WK-002"
type textarea "x"
type input "T_FL-25962"
type input "Перевод Стандарт"
type input "Приёмка по качеству, Корректура, Редактура, Постредактура машинного перевода, П…"
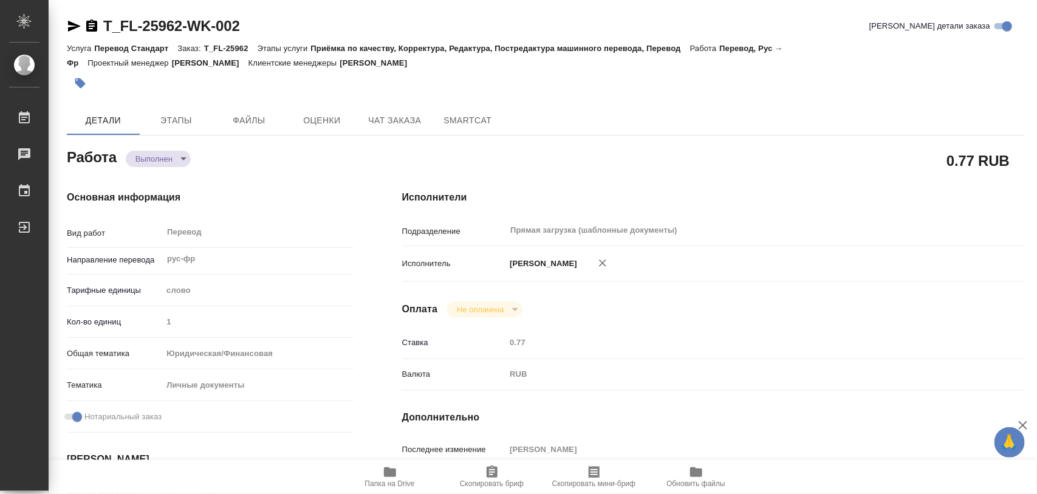
type input "Прохорова Анастасия"
type input "Арсеньева Вера"
type input "/Clients/FL_T/Orders/T_FL-25962"
type textarea "CHAMOUX Thierry Paul"
type textarea "x"
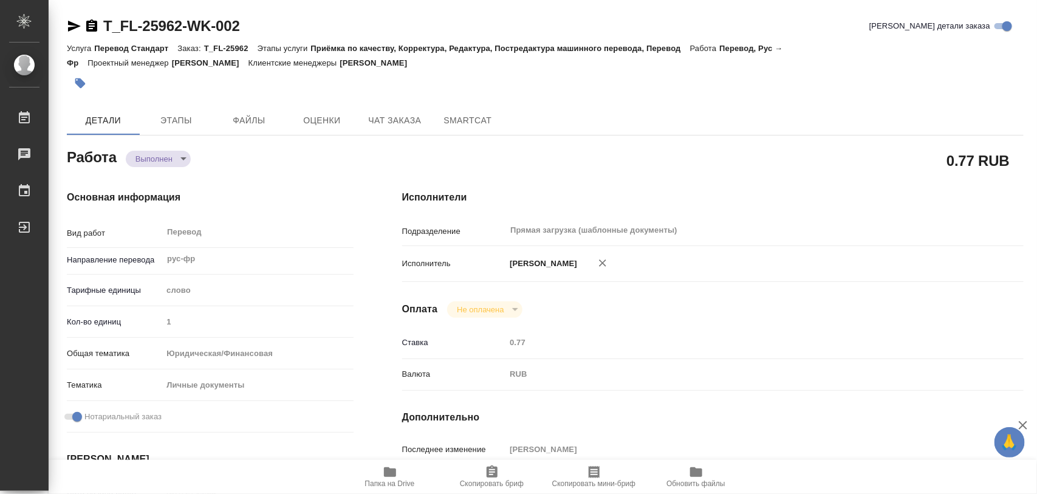
type textarea "рус-фр под нот"
type textarea "x"
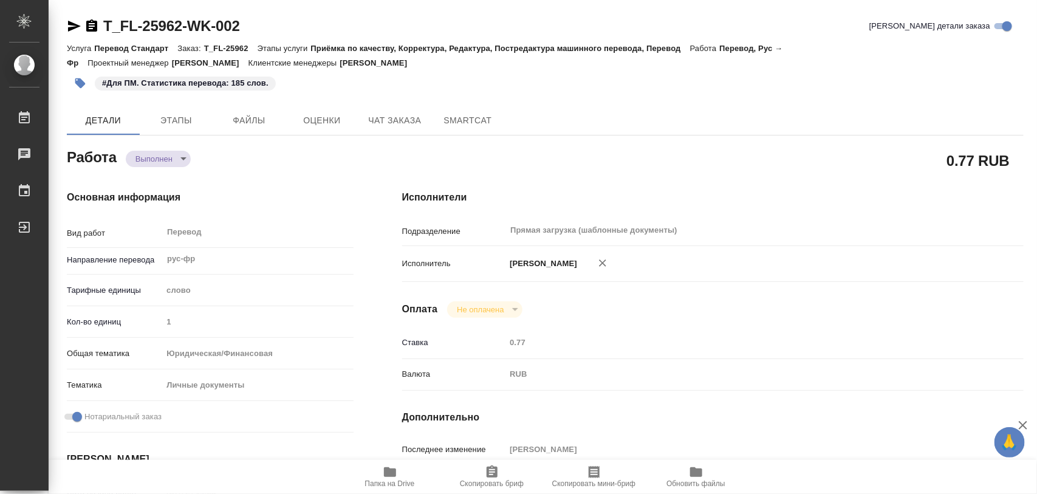
type textarea "x"
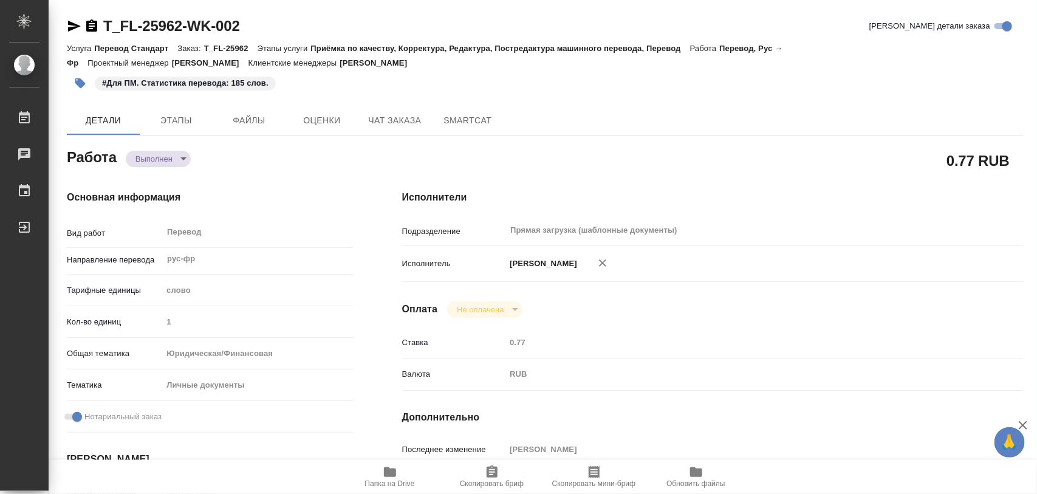
type textarea "x"
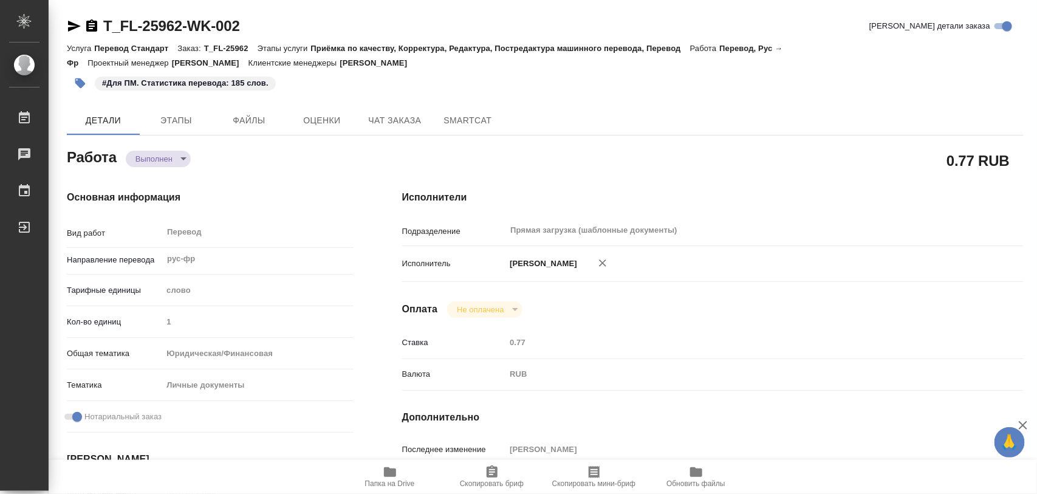
type textarea "x"
click at [83, 91] on button "button" at bounding box center [80, 83] width 27 height 27
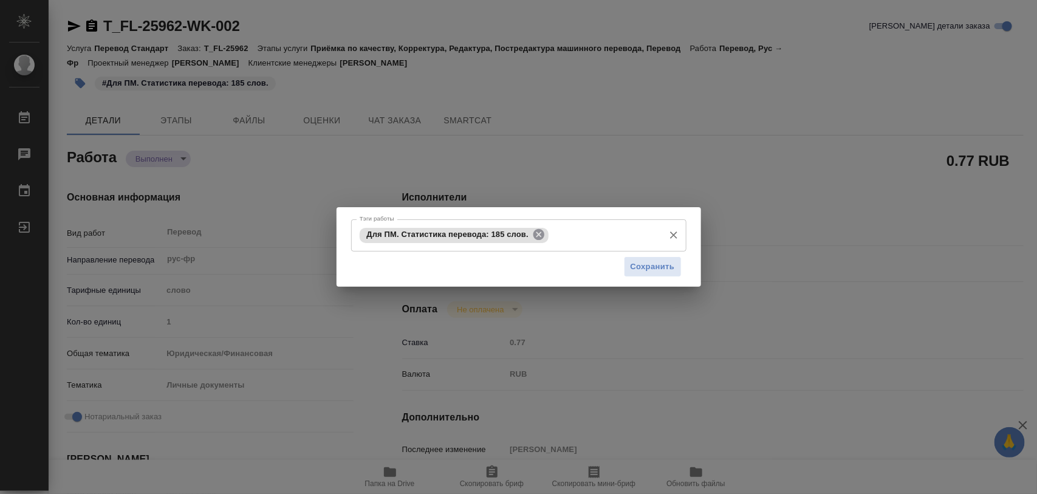
click at [538, 239] on icon at bounding box center [538, 234] width 13 height 13
click at [548, 229] on input "Тэги работы" at bounding box center [507, 235] width 301 height 21
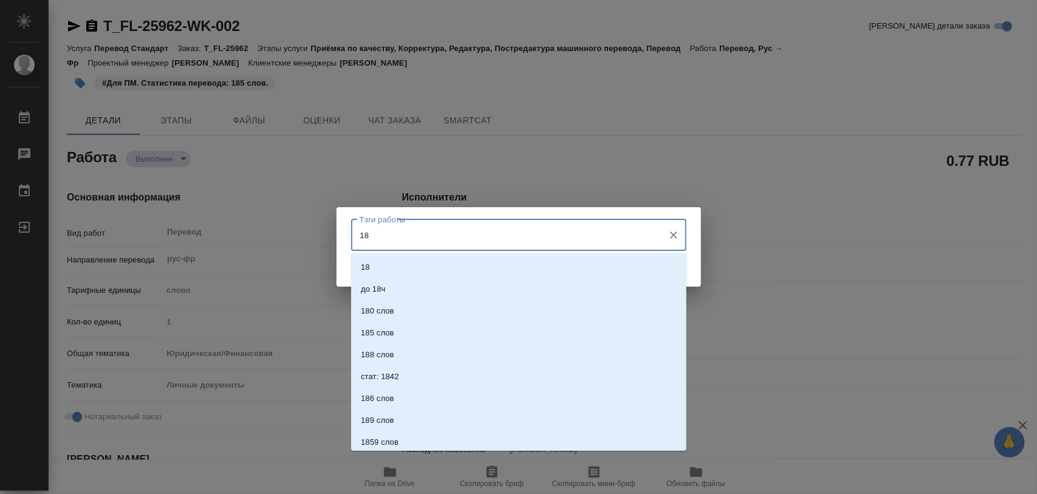
type input "183"
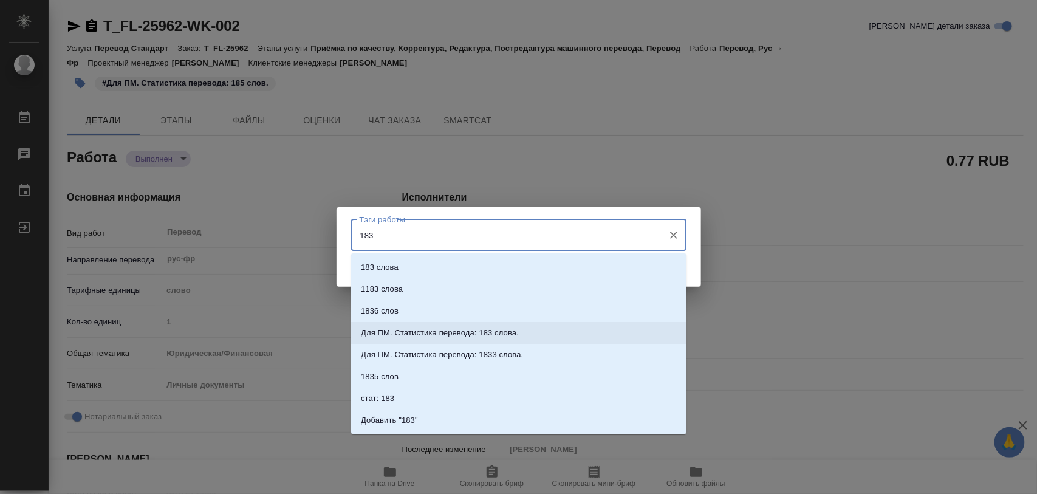
click at [497, 334] on p "Для ПМ. Статистика перевода: 183 слова." at bounding box center [440, 333] width 158 height 12
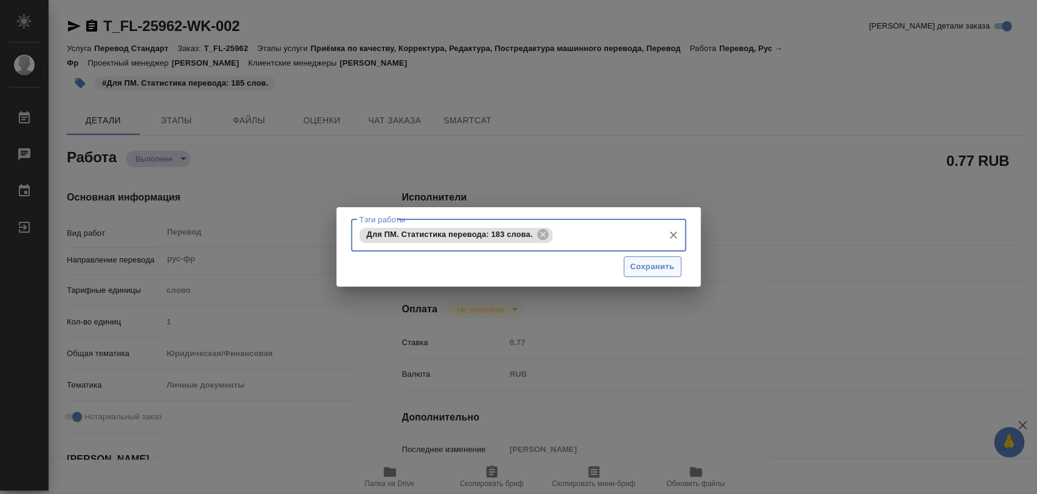
click at [661, 263] on span "Сохранить" at bounding box center [653, 267] width 44 height 14
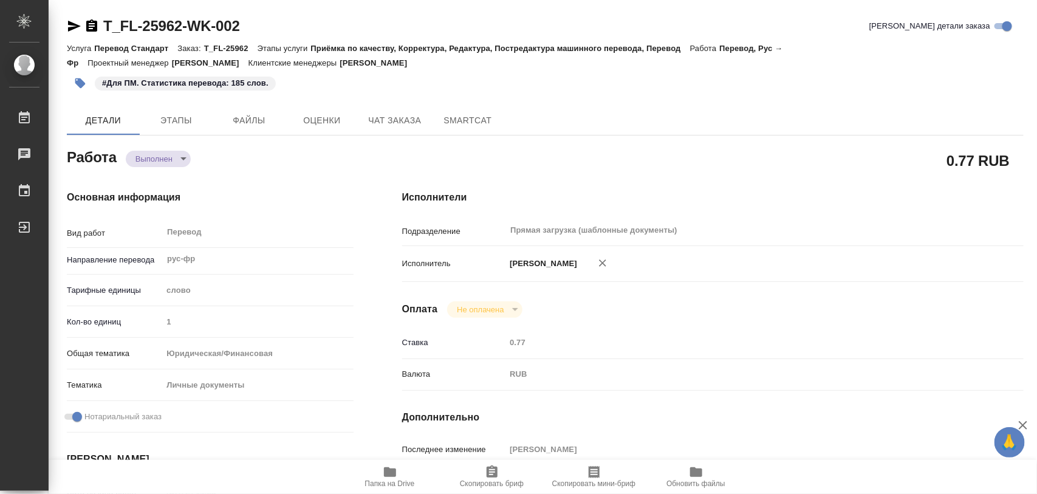
type input "completed"
type textarea "Перевод"
type textarea "x"
type input "рус-фр"
type input "5a8b1489cc6b4906c91bfd90"
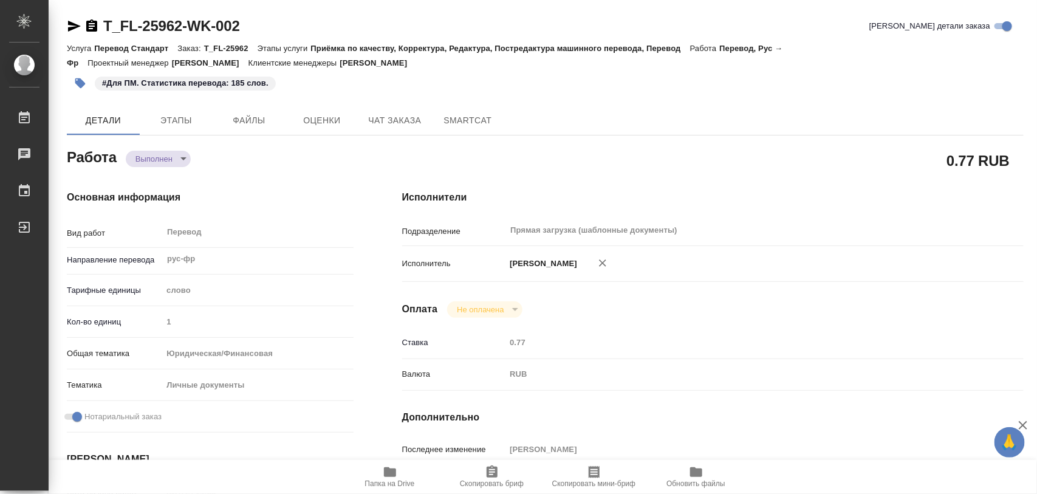
type input "1"
type input "yr-fn"
type input "5a8b8b956a9677013d343cfe"
checkbox input "true"
type input "01.10.2025 14:35"
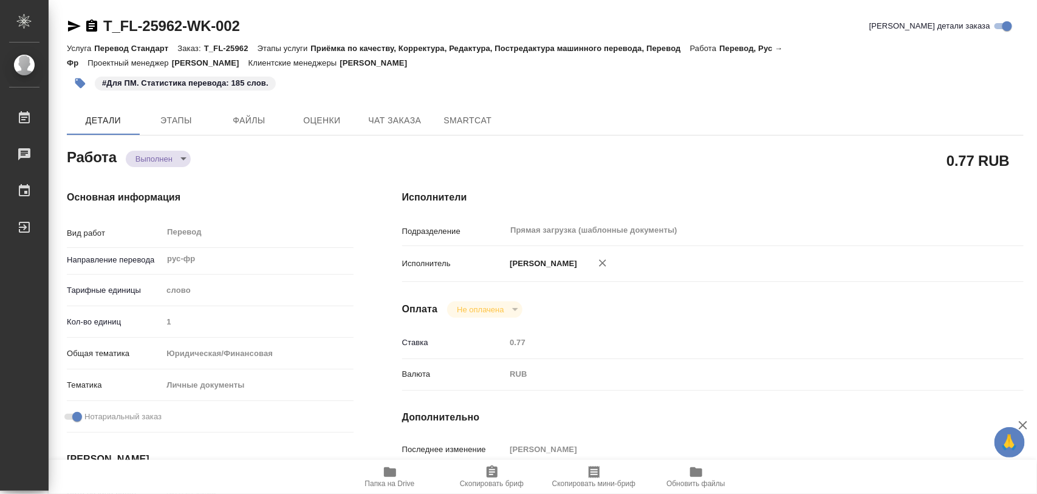
type input "01.10.2025 15:24"
type input "02.10.2025 14:00"
type input "02.10.2025 13:54"
type input "02.10.2025 14:00"
type input "Прямая загрузка (шаблонные документы)"
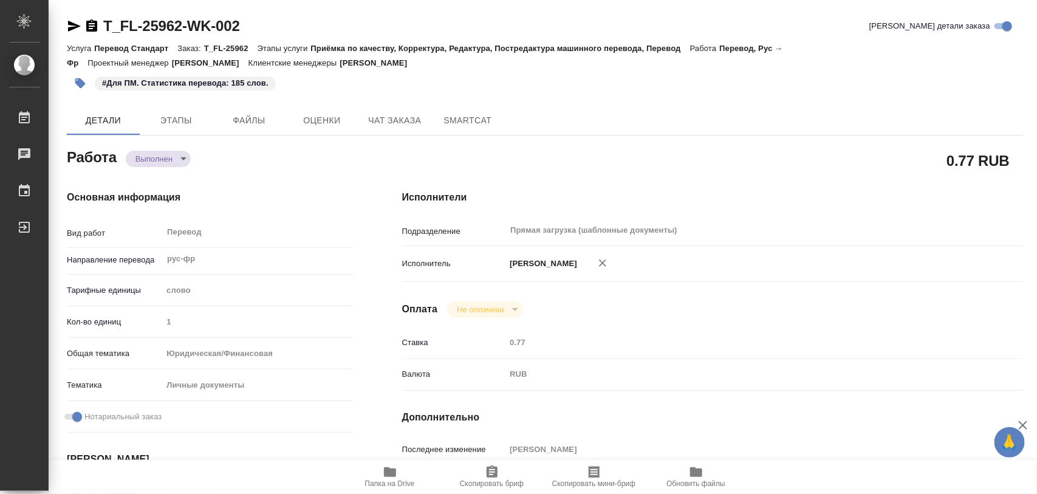
type input "notPayed"
type input "0.77"
type input "RUB"
type input "[PERSON_NAME]"
type textarea "x"
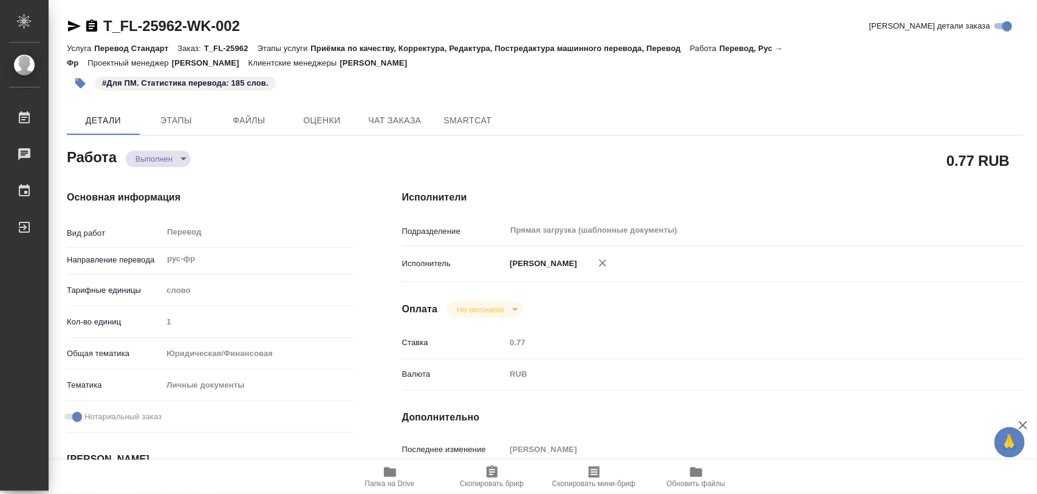
type textarea "/Clients/FL_T/Orders/T_FL-25962/Translated/T_FL-25962-WK-002"
type textarea "x"
type input "T_FL-25962"
type input "Перевод Стандарт"
type input "Приёмка по качеству, Корректура, Редактура, Постредактура машинного перевода, П…"
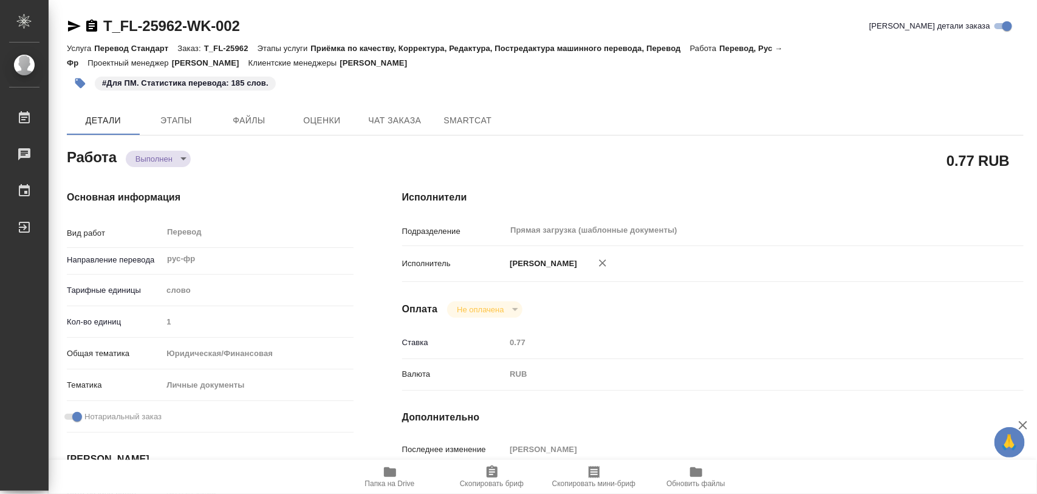
type input "Прохорова Анастасия"
type input "Арсеньева Вера"
type input "/Clients/FL_T/Orders/T_FL-25962"
type textarea "CHAMOUX Thierry Paul"
type textarea "x"
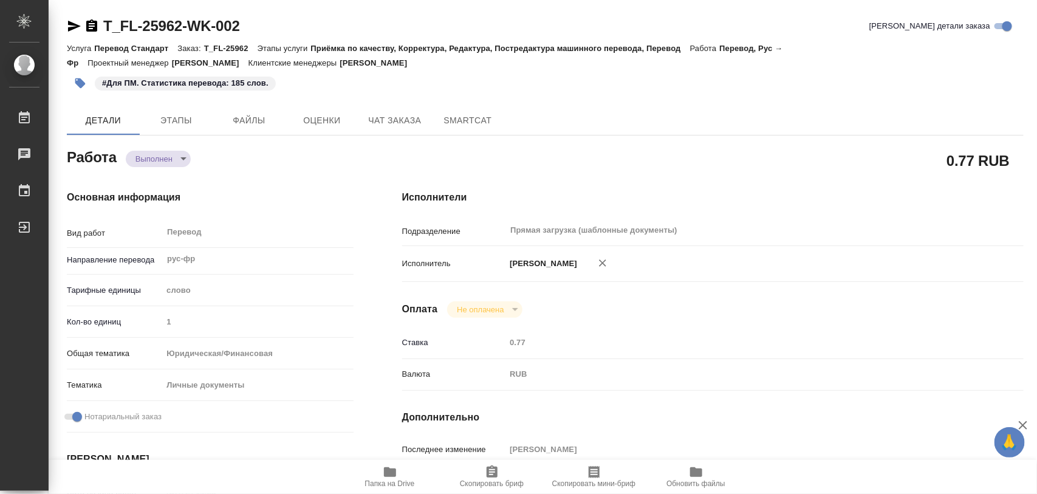
type textarea "рус-фр под нот"
type textarea "x"
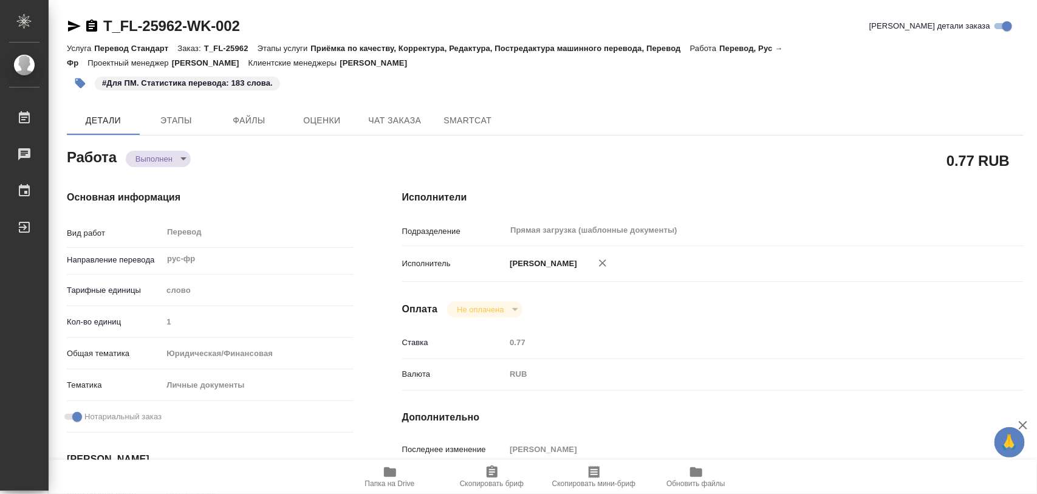
type textarea "x"
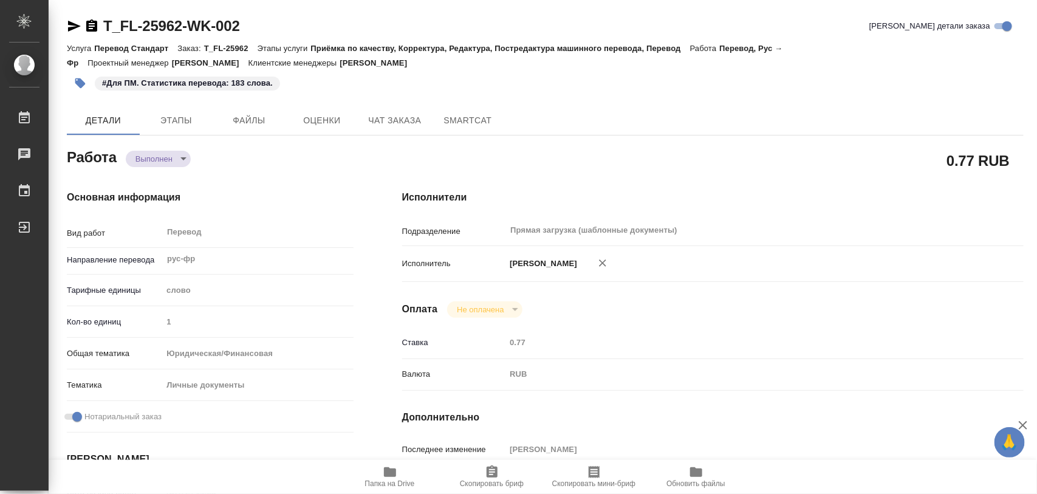
type textarea "x"
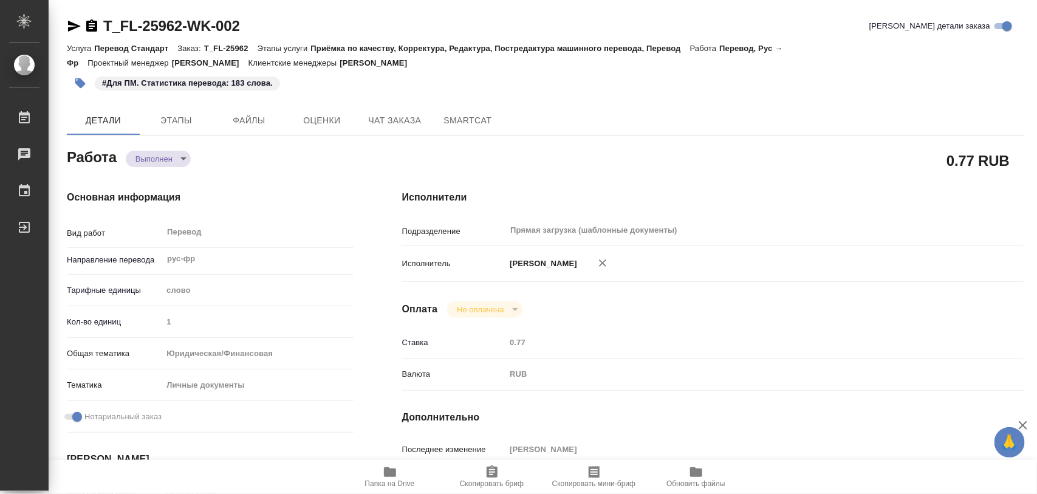
type textarea "x"
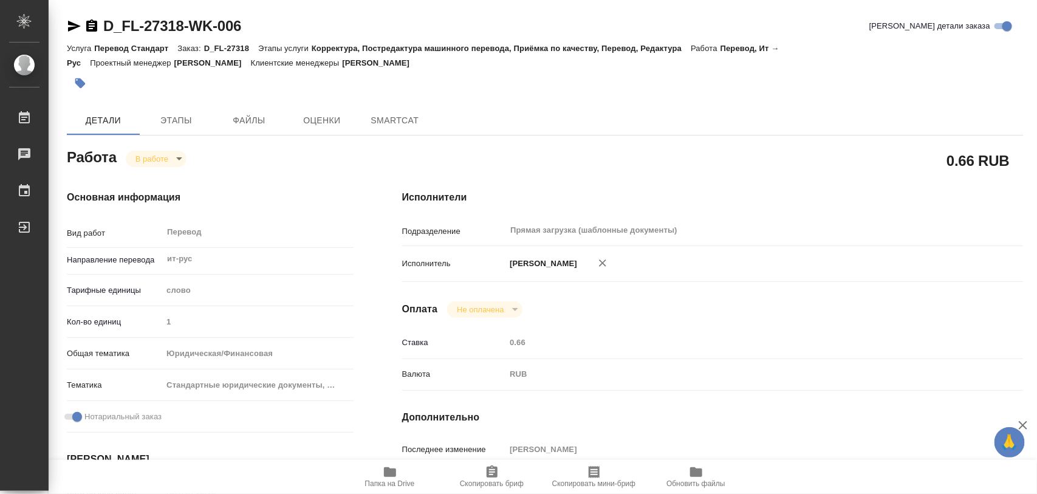
type textarea "x"
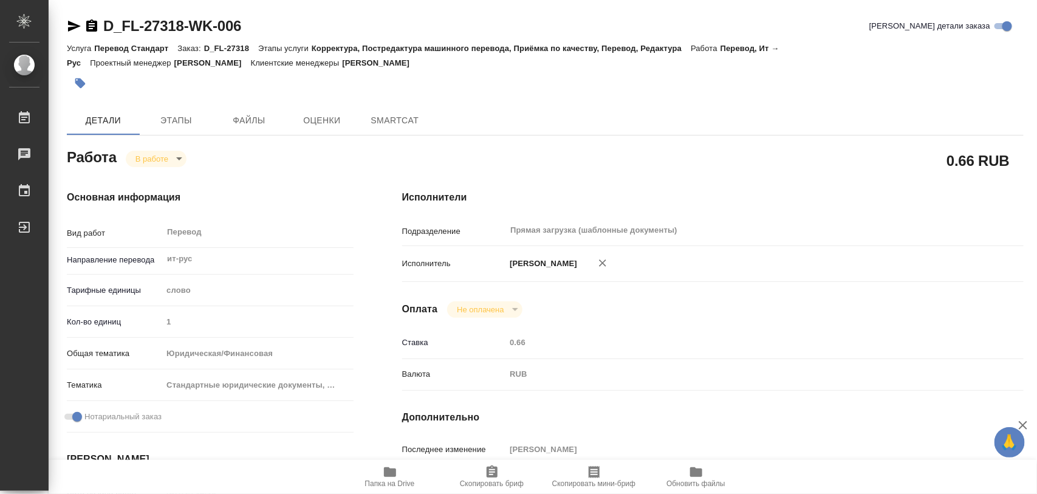
type textarea "x"
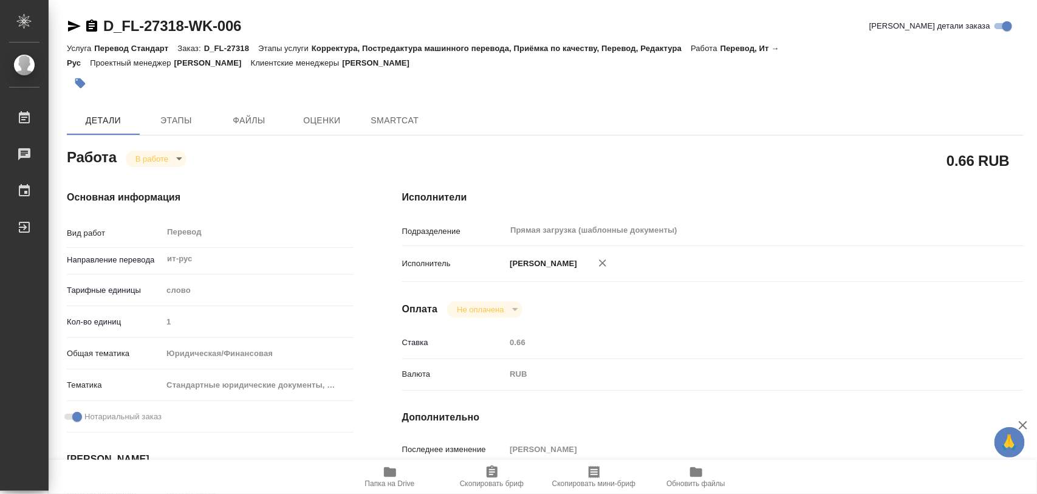
type textarea "x"
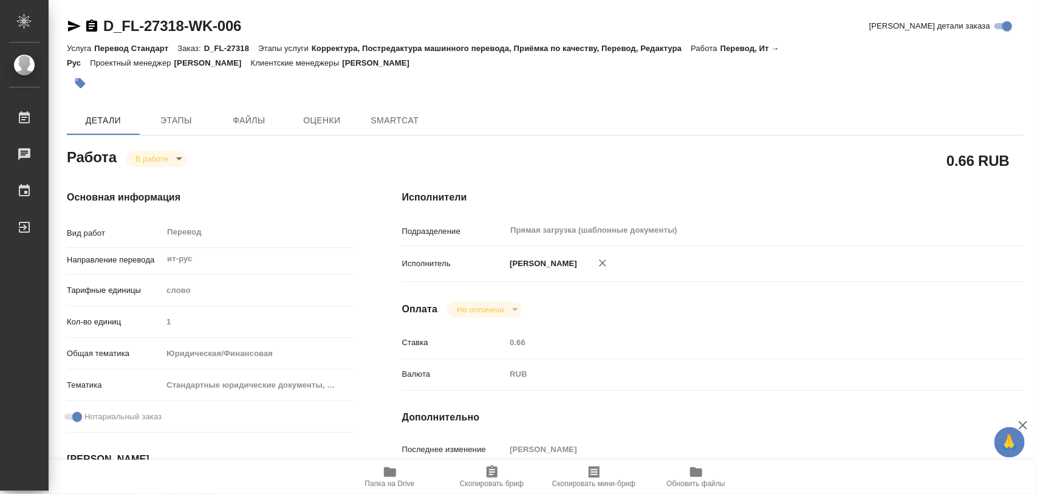
type textarea "x"
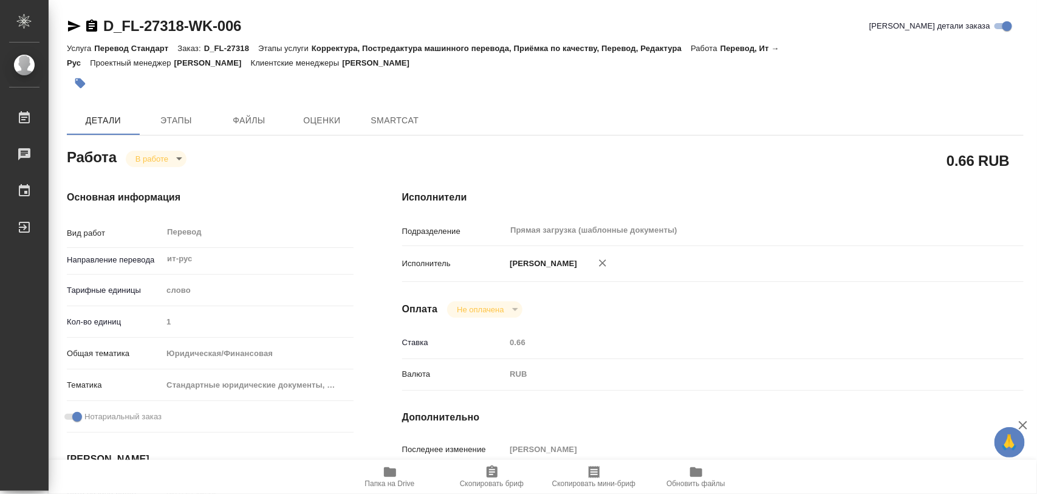
scroll to position [152, 0]
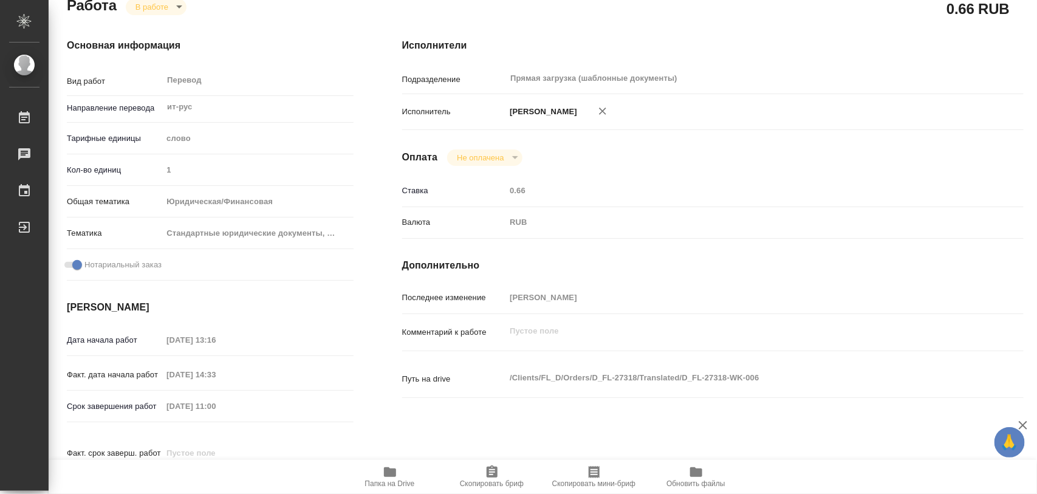
type textarea "x"
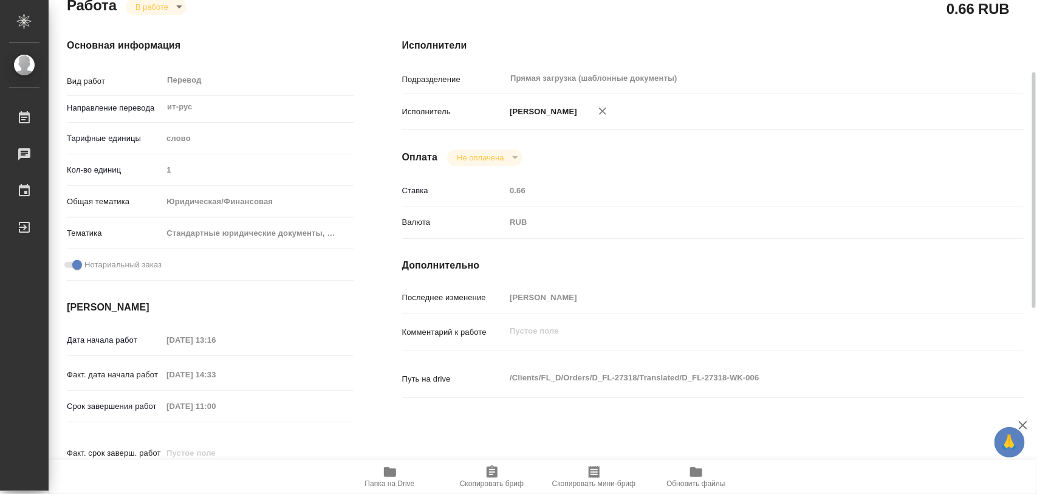
type textarea "x"
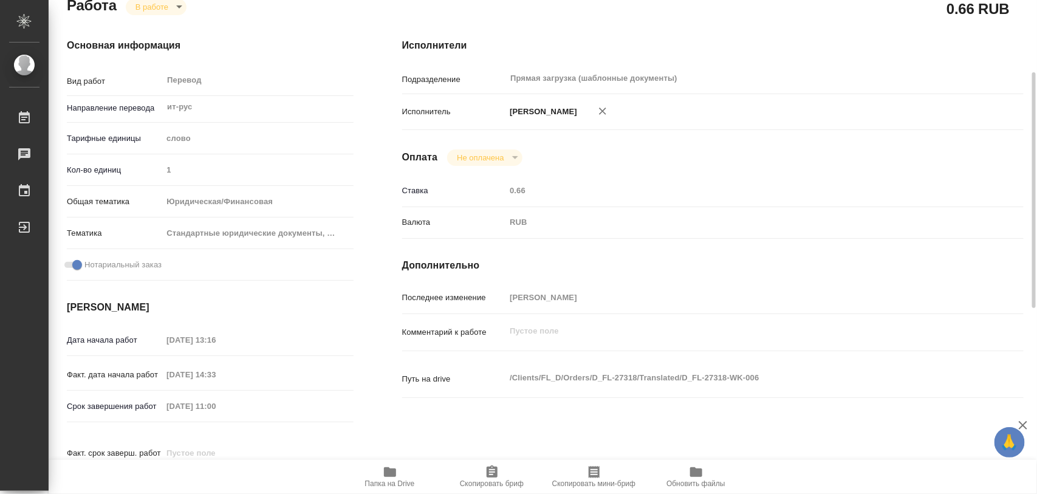
type textarea "x"
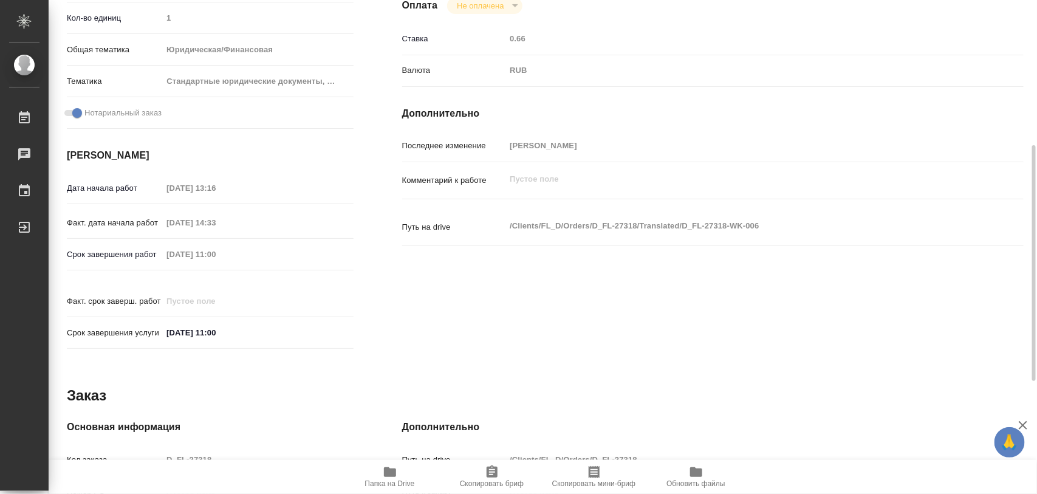
scroll to position [0, 0]
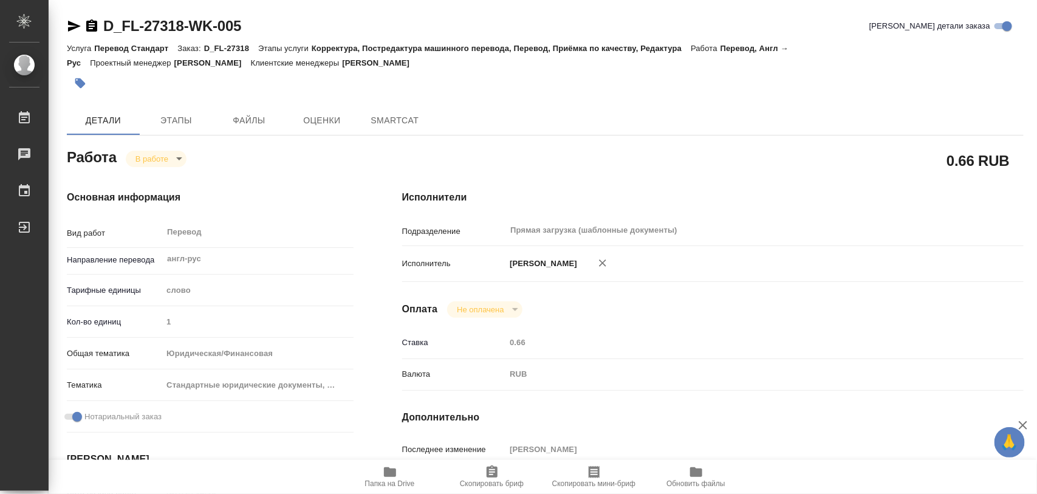
type textarea "x"
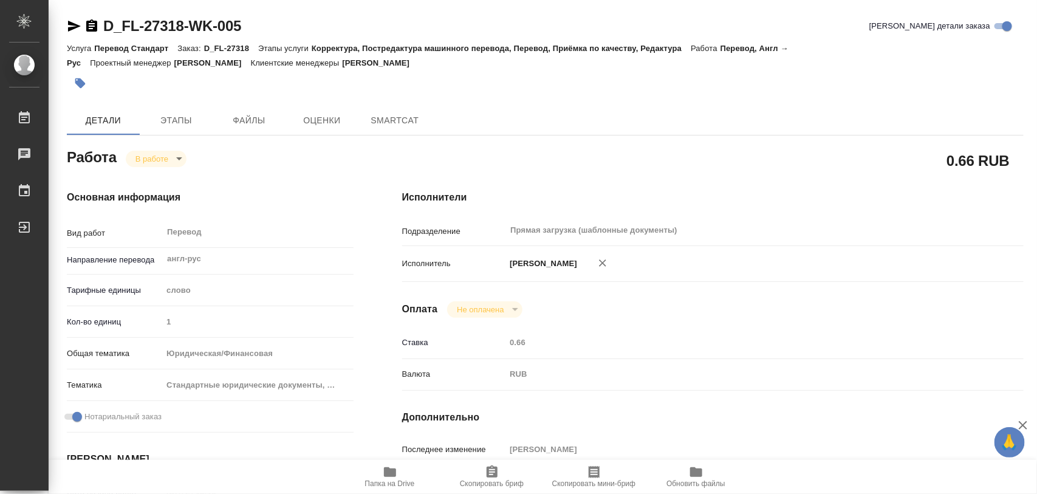
type textarea "x"
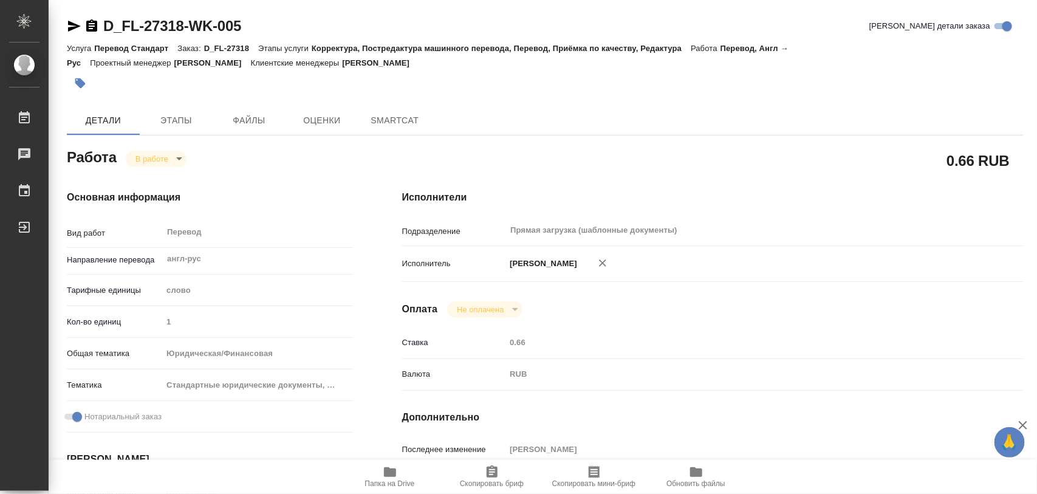
type textarea "x"
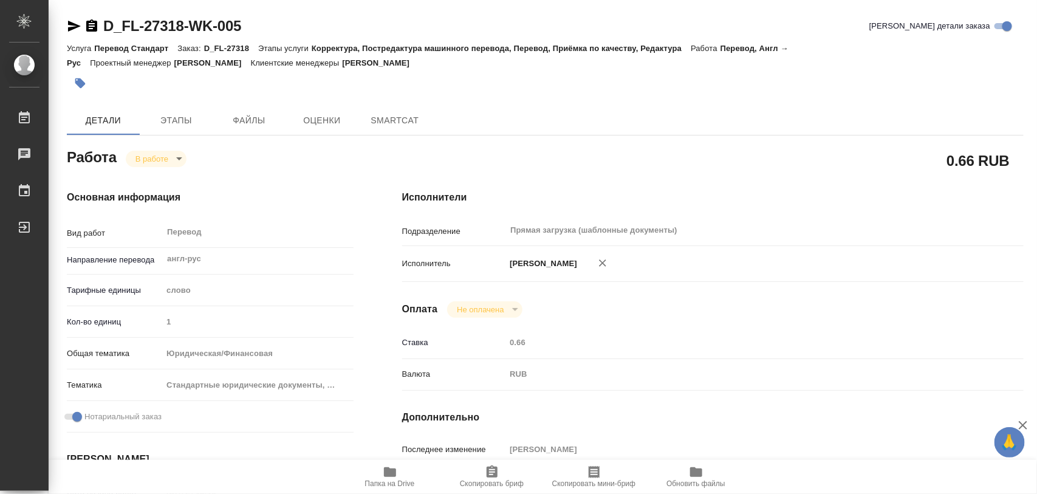
type textarea "x"
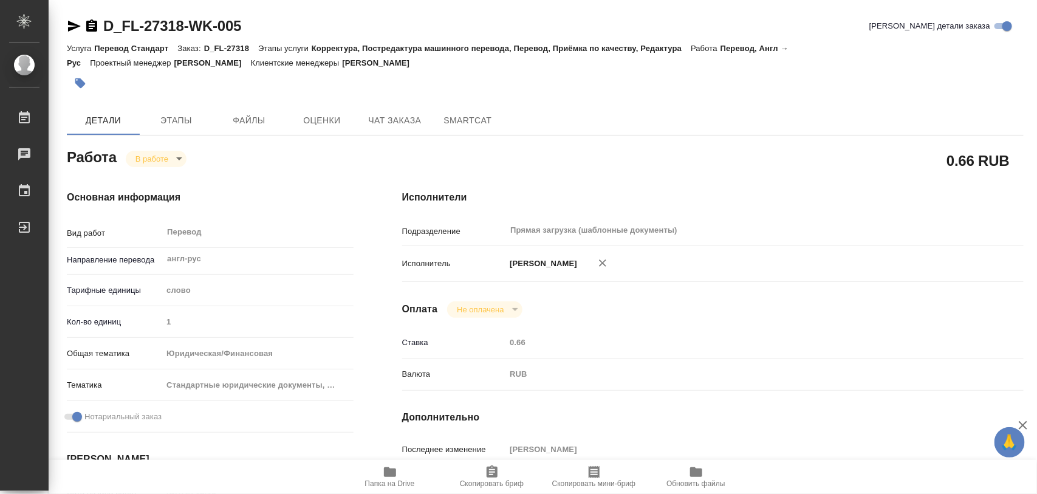
type textarea "x"
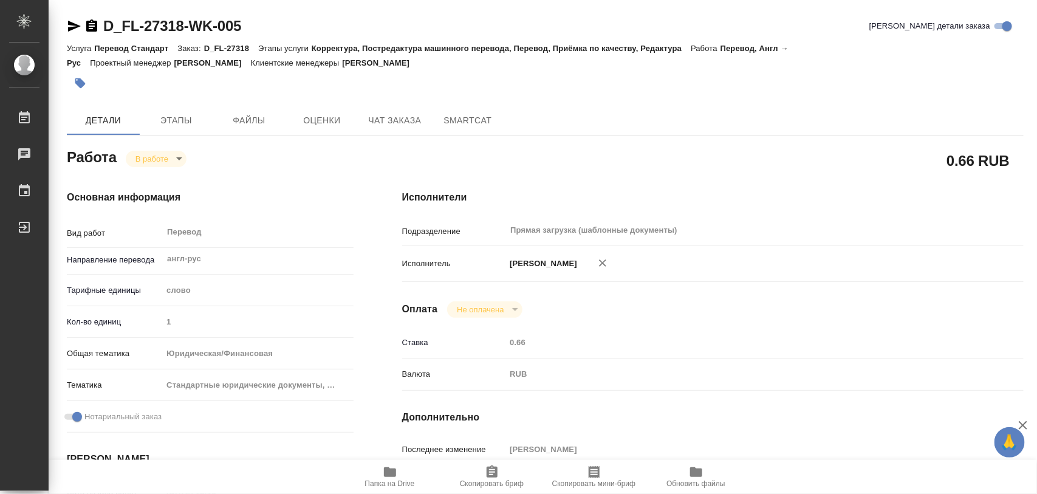
type textarea "x"
